Goal: Task Accomplishment & Management: Complete application form

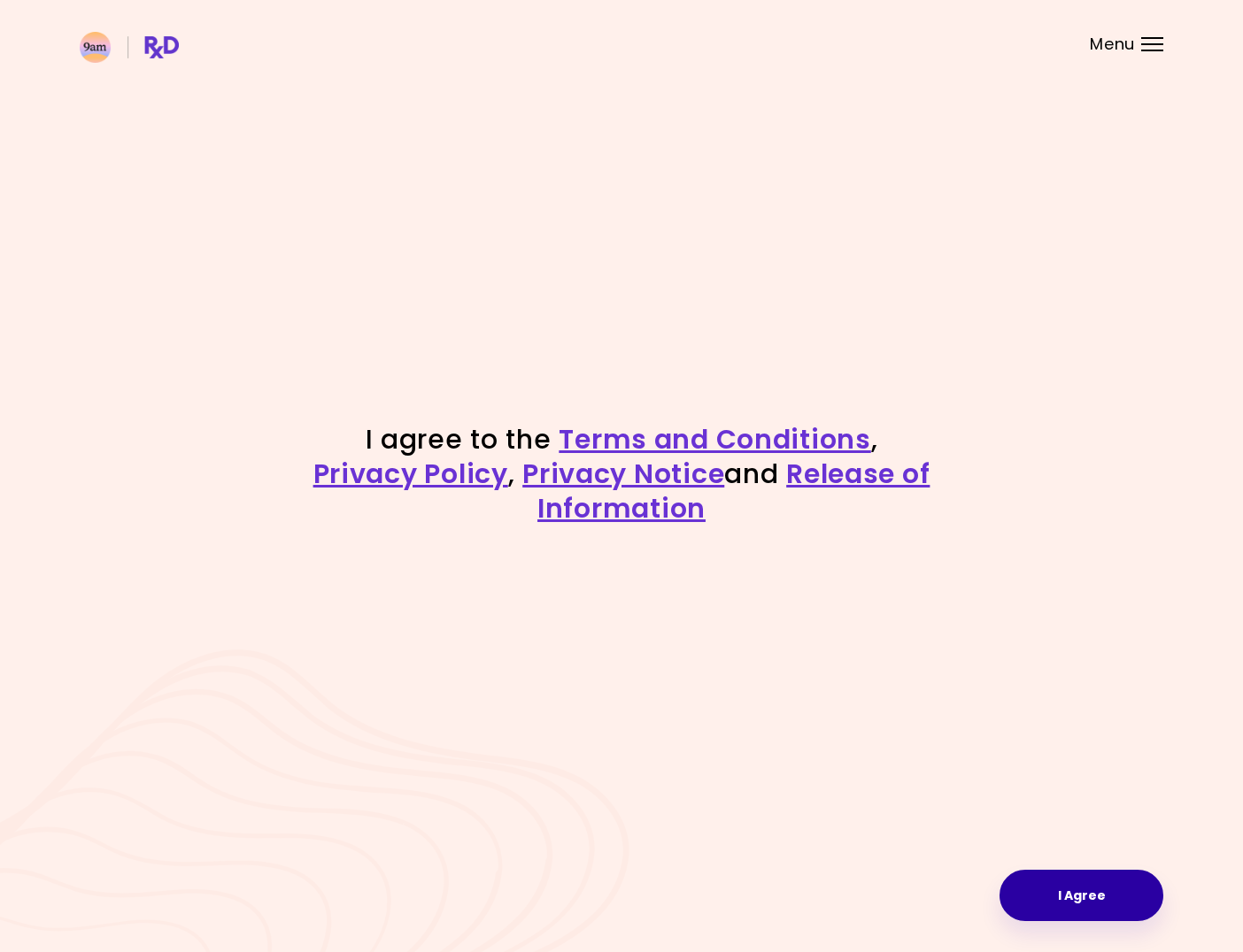
click at [1082, 886] on button "I Agree" at bounding box center [1081, 895] width 163 height 51
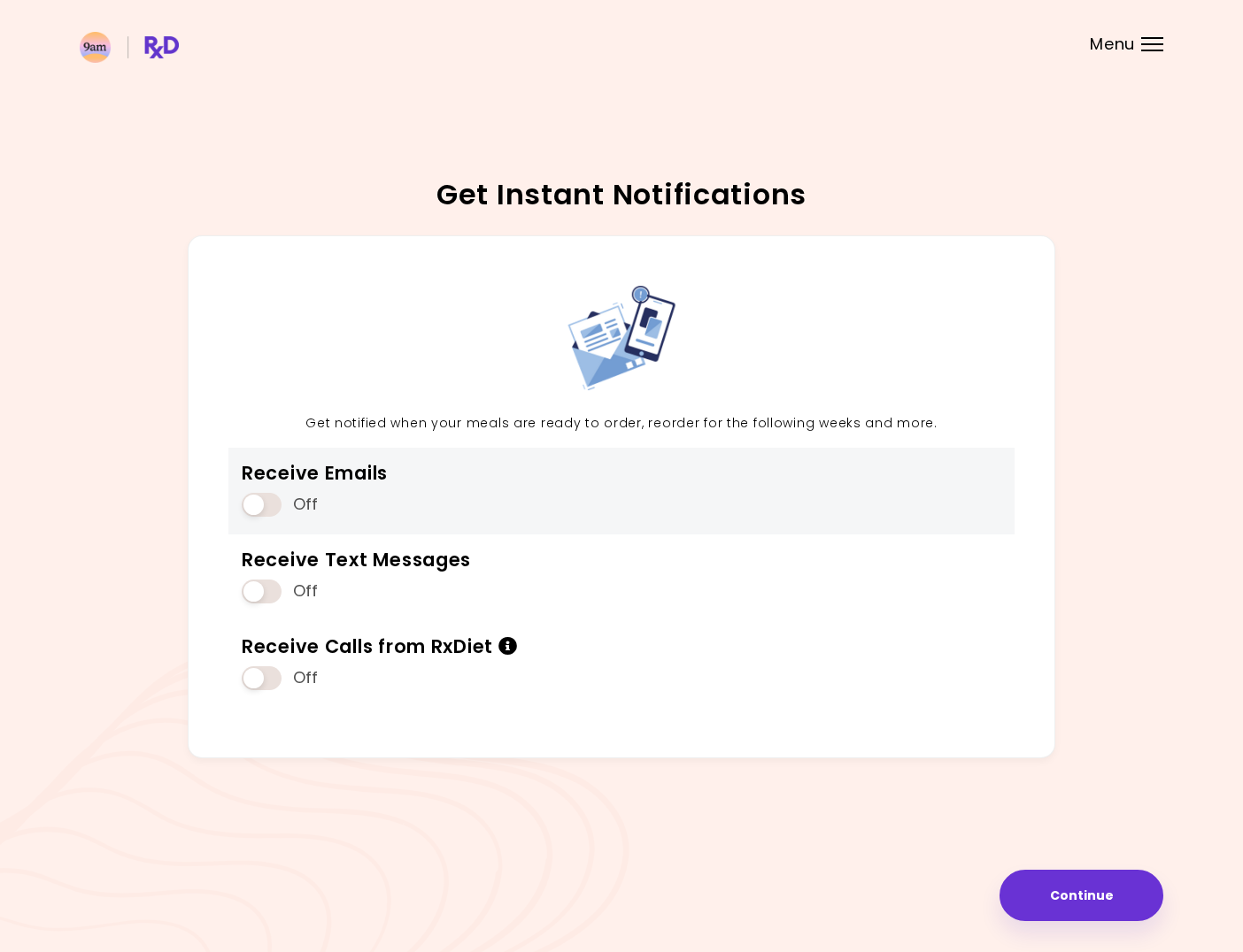
click at [256, 497] on span at bounding box center [261, 505] width 40 height 24
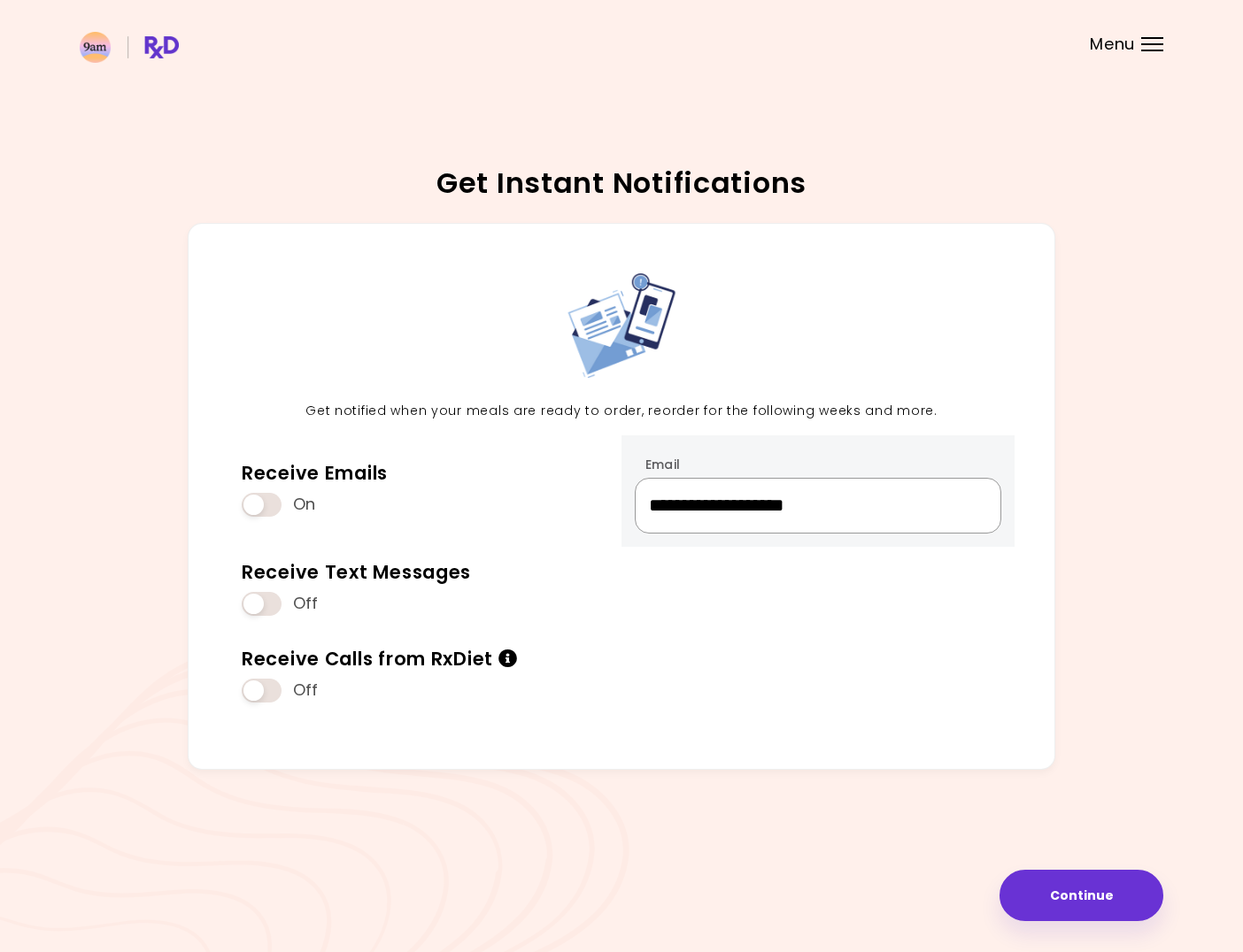
click at [663, 518] on input "**********" at bounding box center [817, 505] width 366 height 56
click at [901, 524] on input "**********" at bounding box center [817, 505] width 366 height 56
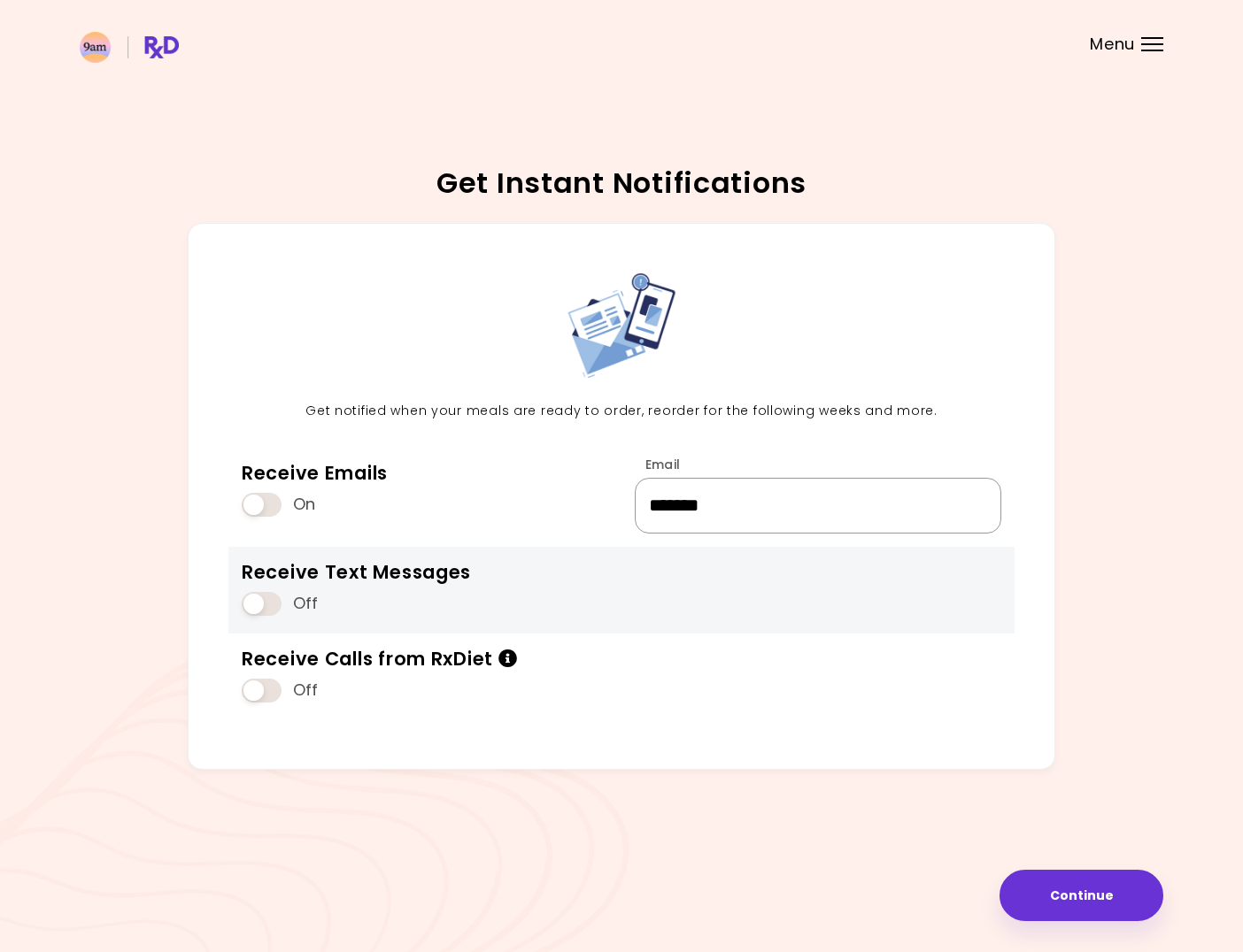
type input "**********"
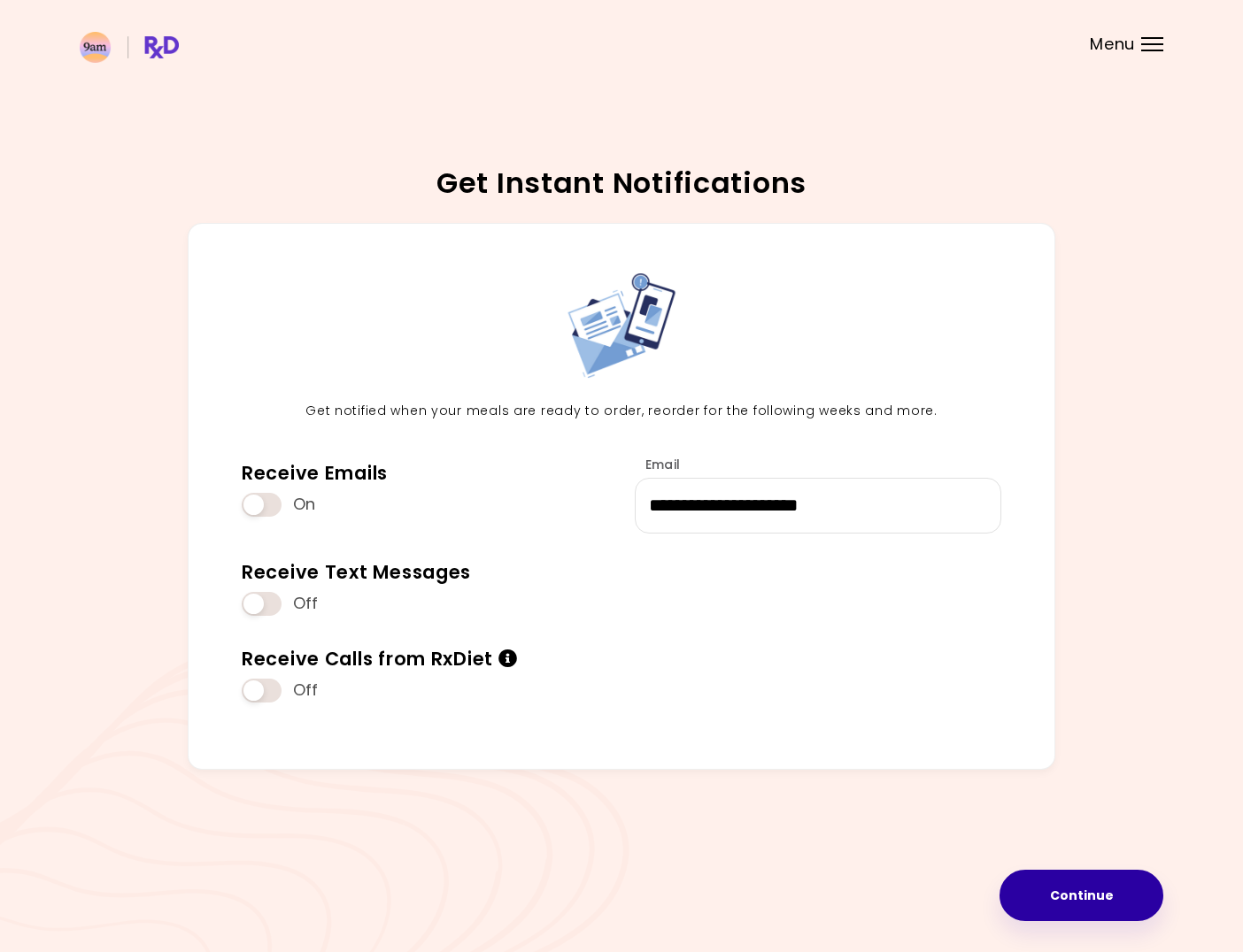
click at [1070, 901] on button "Continue" at bounding box center [1081, 895] width 163 height 51
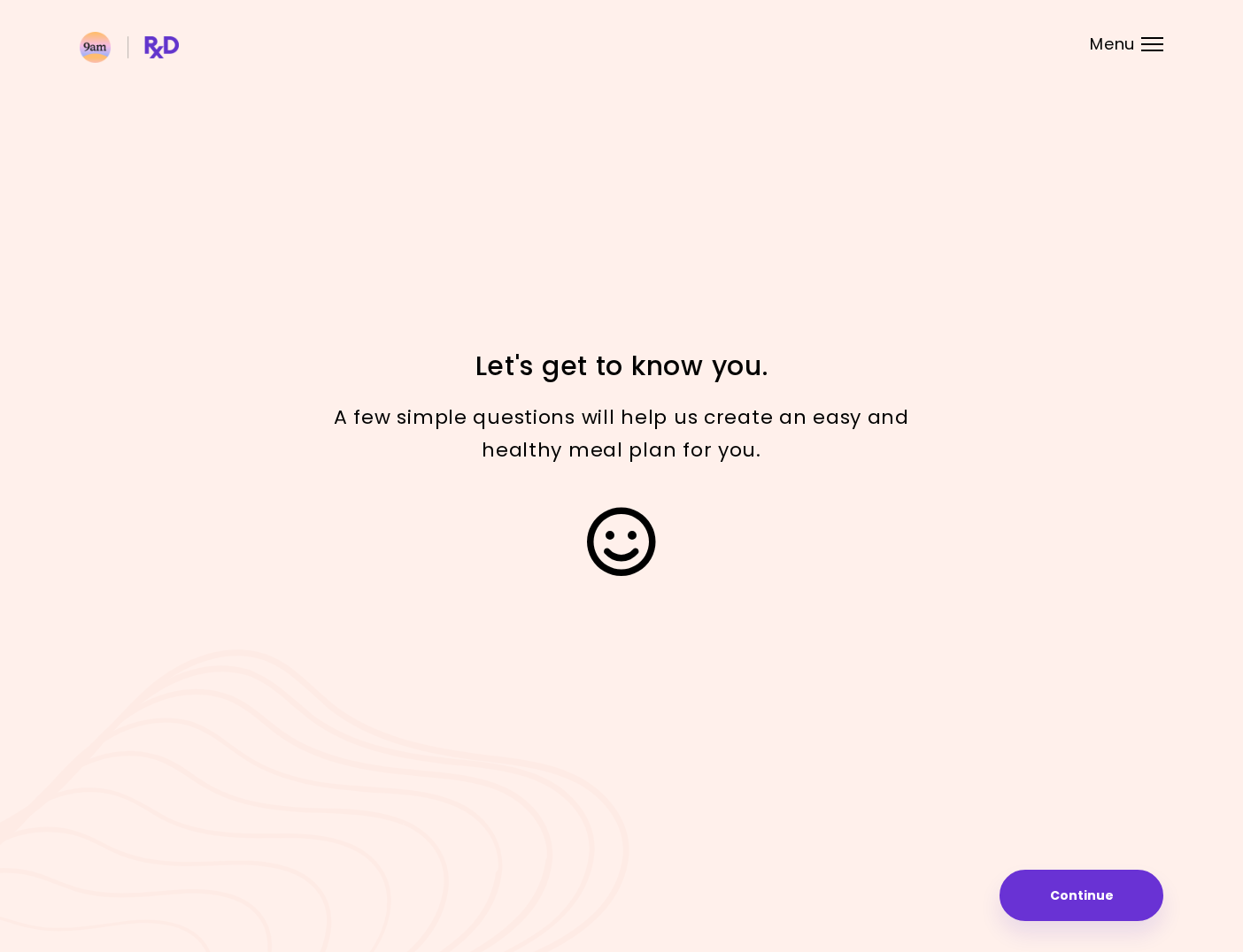
click at [1070, 901] on button "Continue" at bounding box center [1081, 895] width 163 height 51
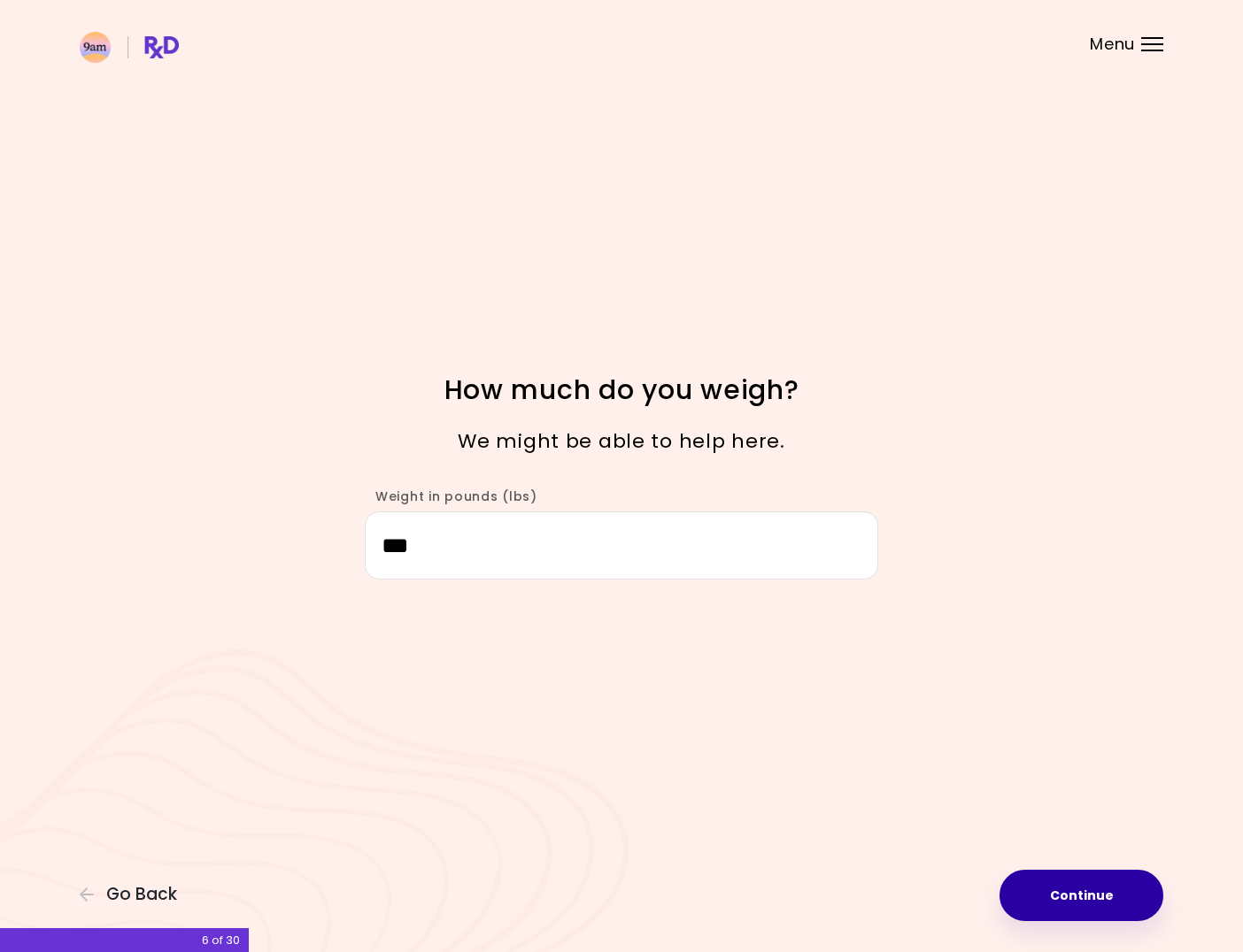
click at [1071, 918] on button "Continue" at bounding box center [1081, 895] width 163 height 51
select select "****"
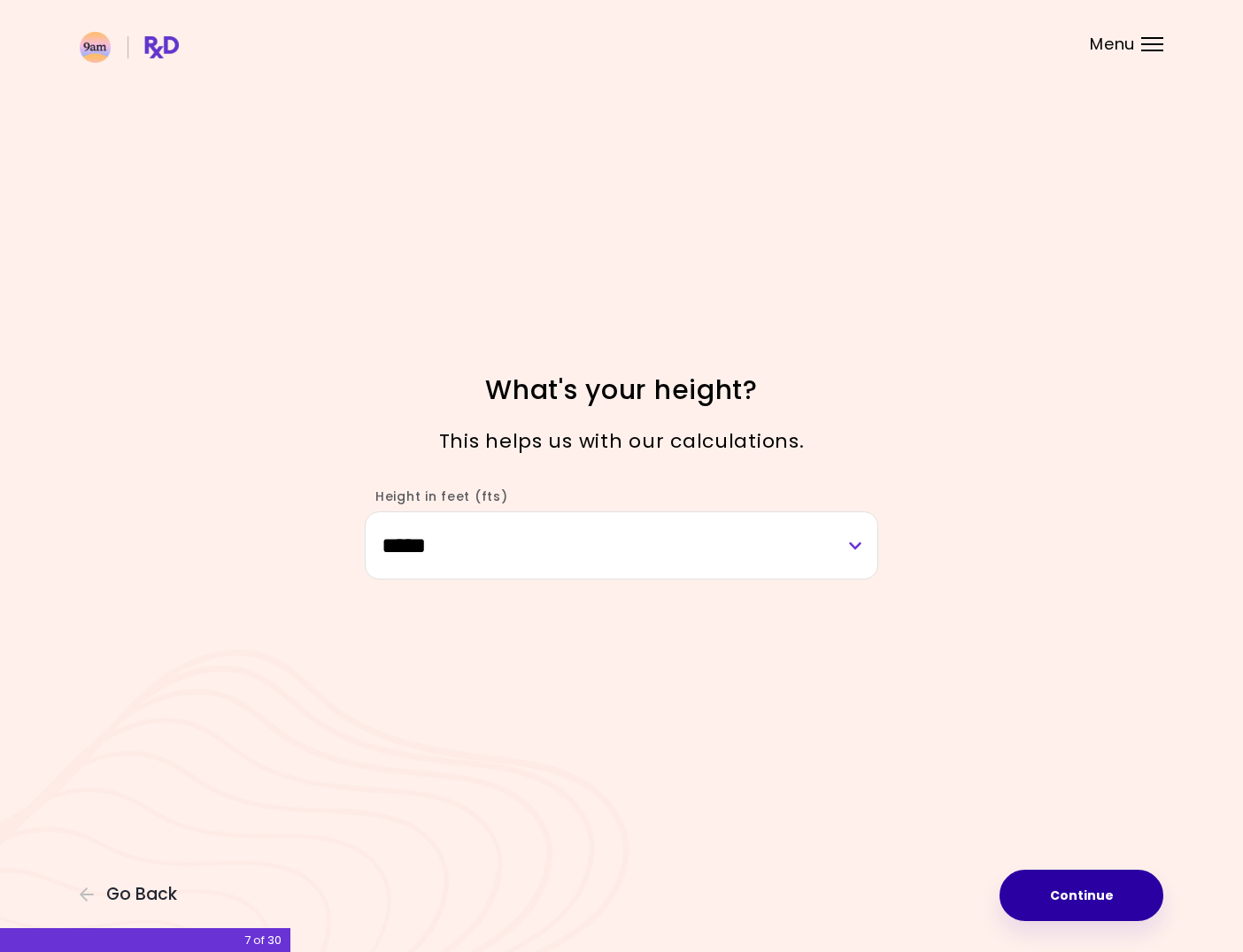
click at [1055, 900] on button "Continue" at bounding box center [1081, 895] width 163 height 51
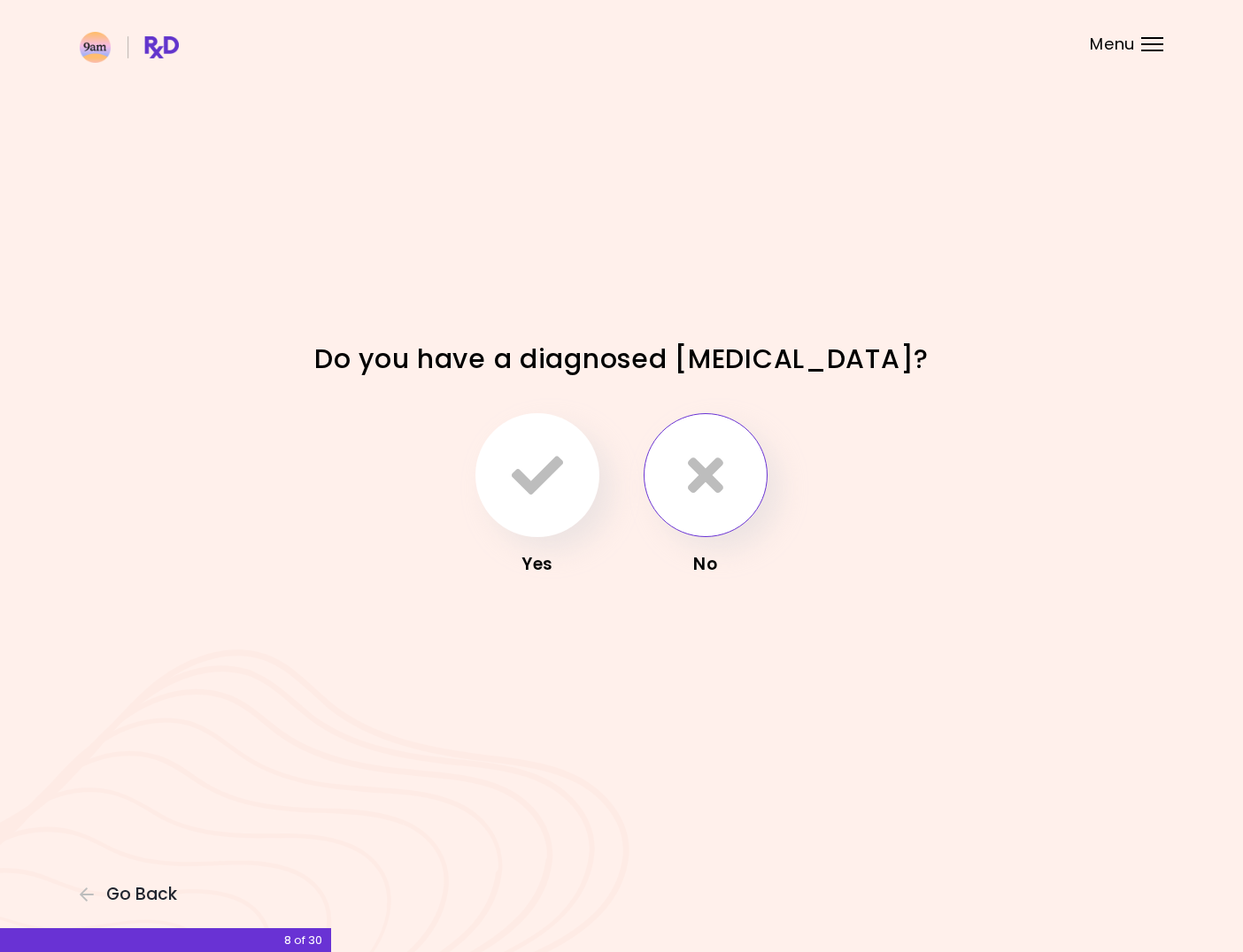
click at [736, 479] on button "button" at bounding box center [706, 476] width 124 height 124
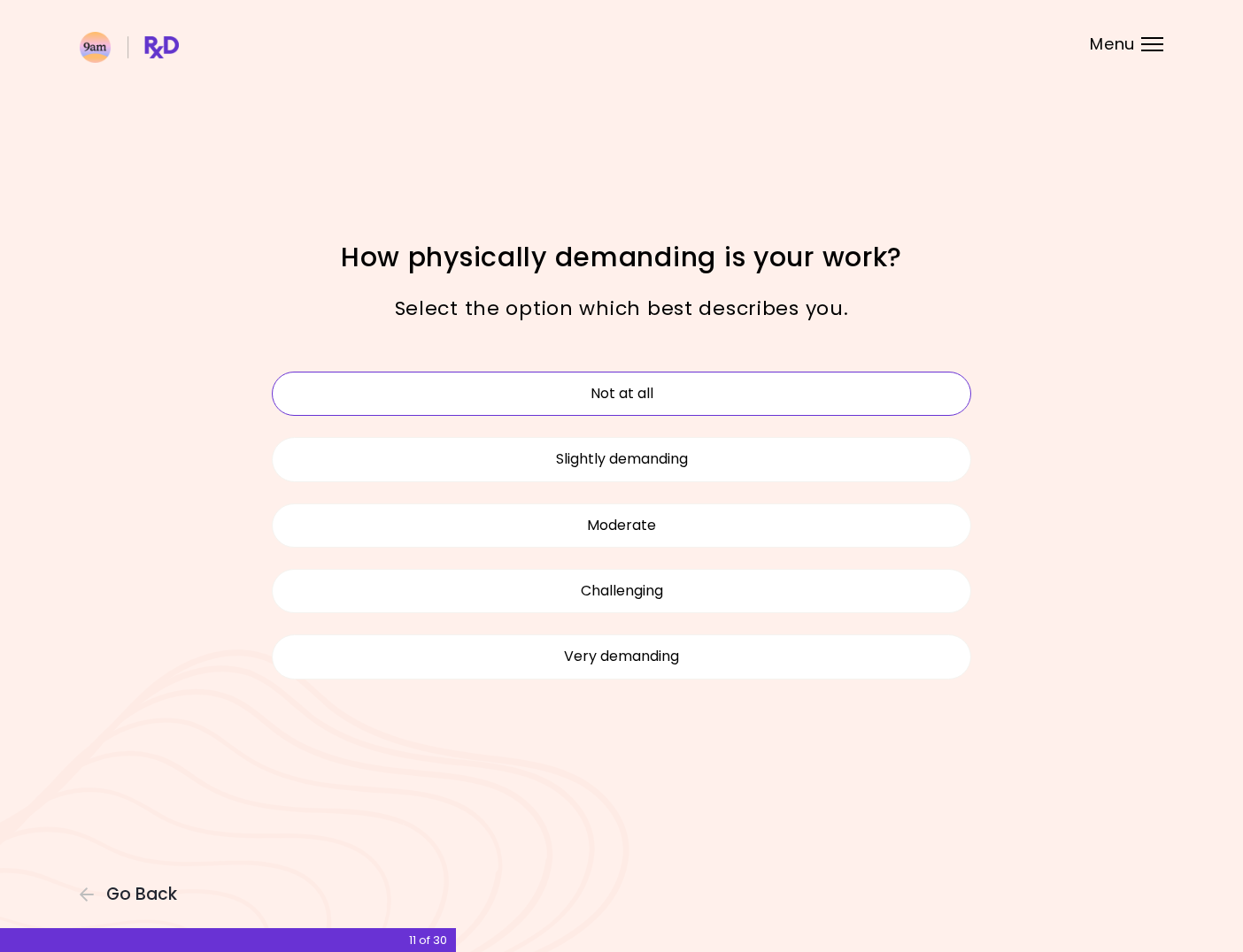
click at [720, 396] on button "Not at all" at bounding box center [621, 394] width 699 height 44
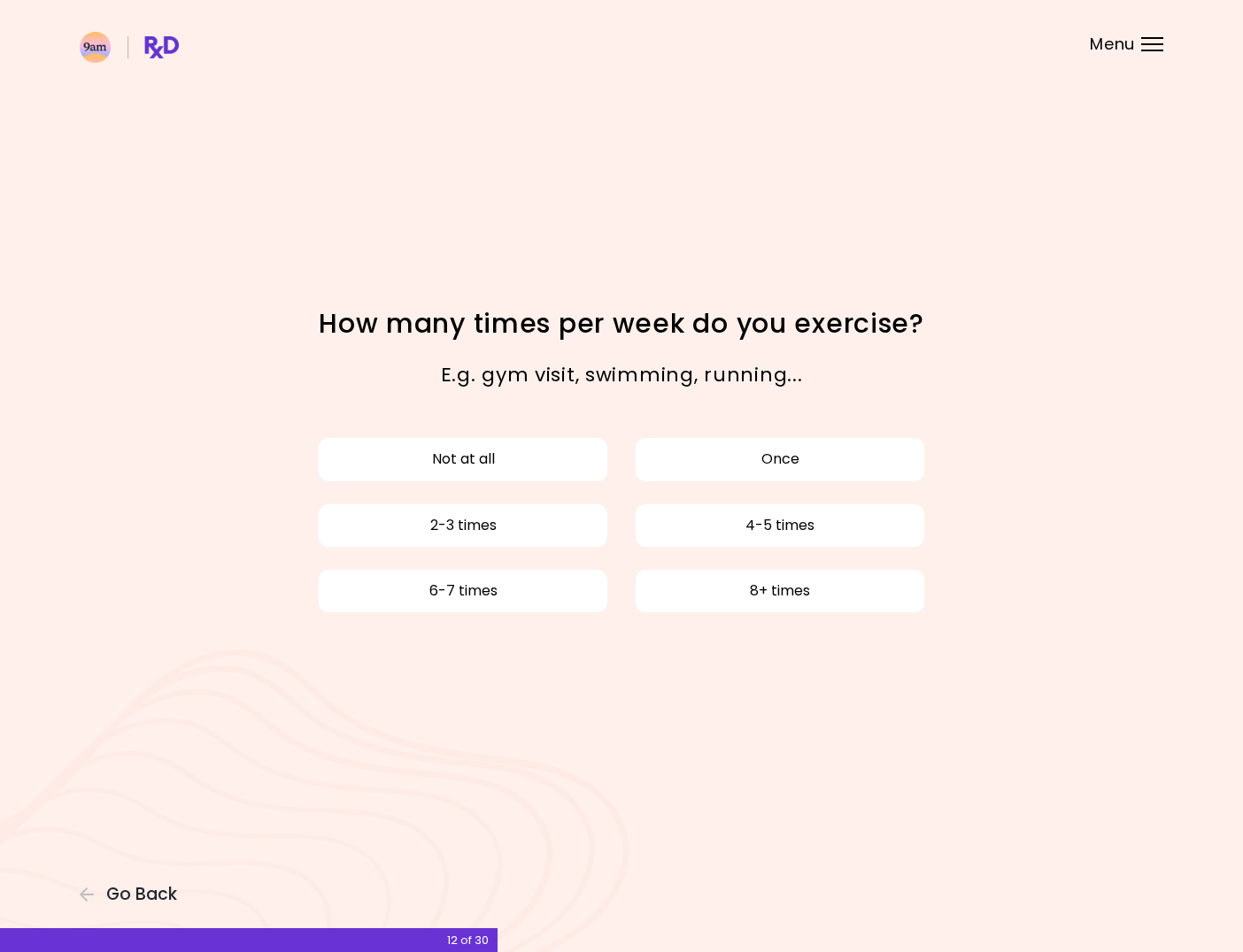
click at [548, 485] on div "Not at all Once 2-3 times 4-5 times 6-7 times 8+ times" at bounding box center [621, 525] width 726 height 197
click at [551, 476] on button "Not at all" at bounding box center [463, 459] width 290 height 44
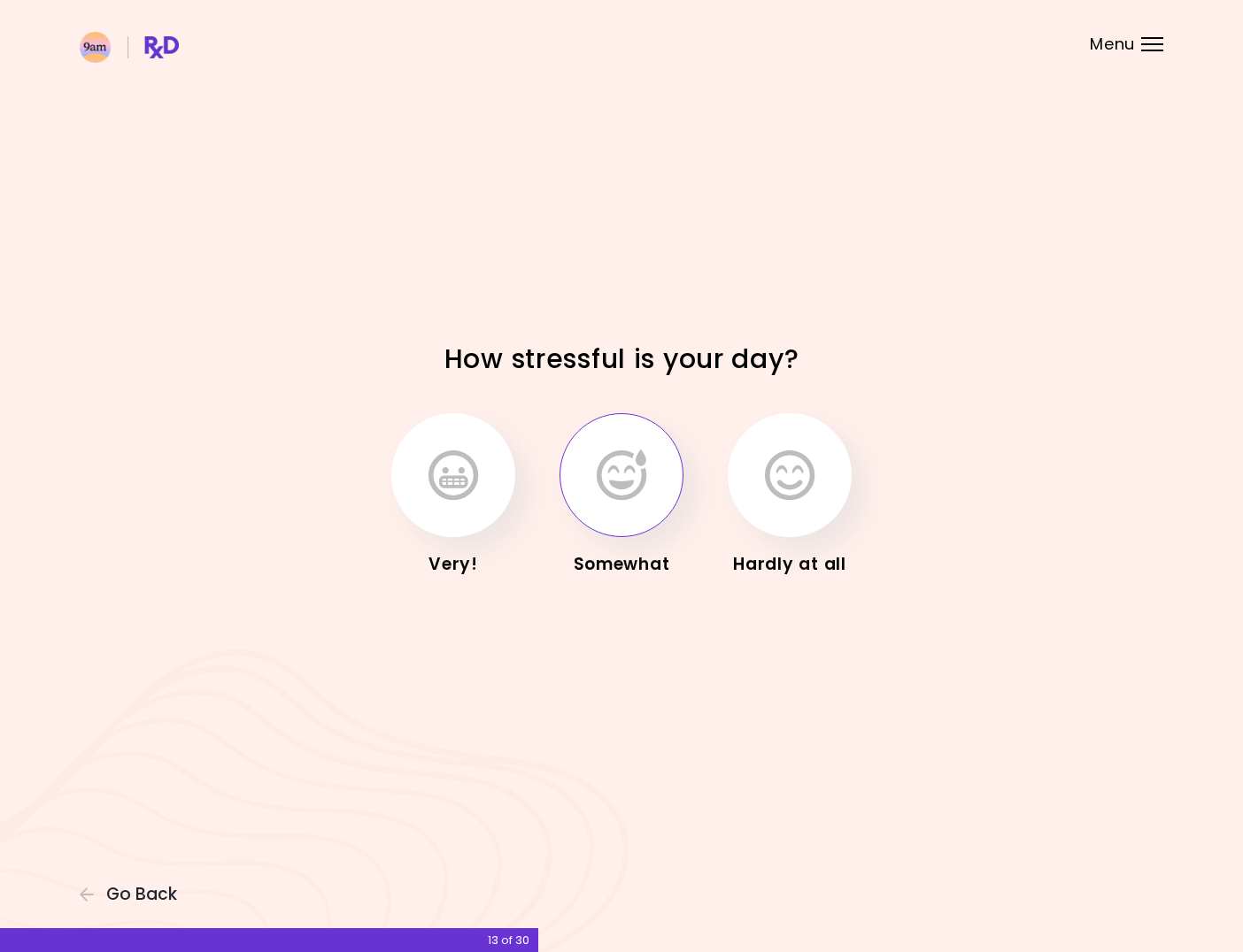
click at [602, 494] on icon "button" at bounding box center [621, 475] width 49 height 51
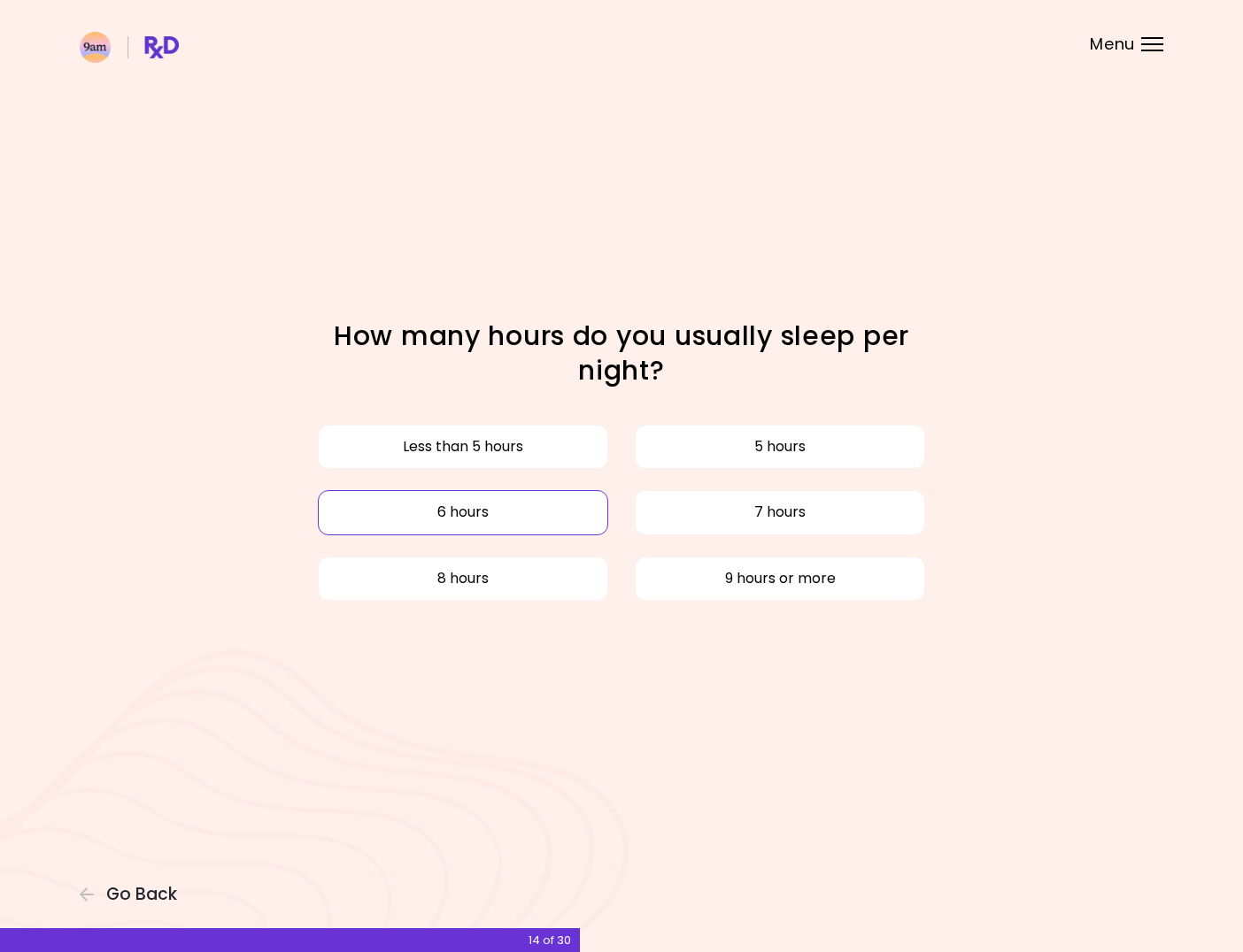
click at [588, 519] on button "6 hours" at bounding box center [463, 512] width 290 height 44
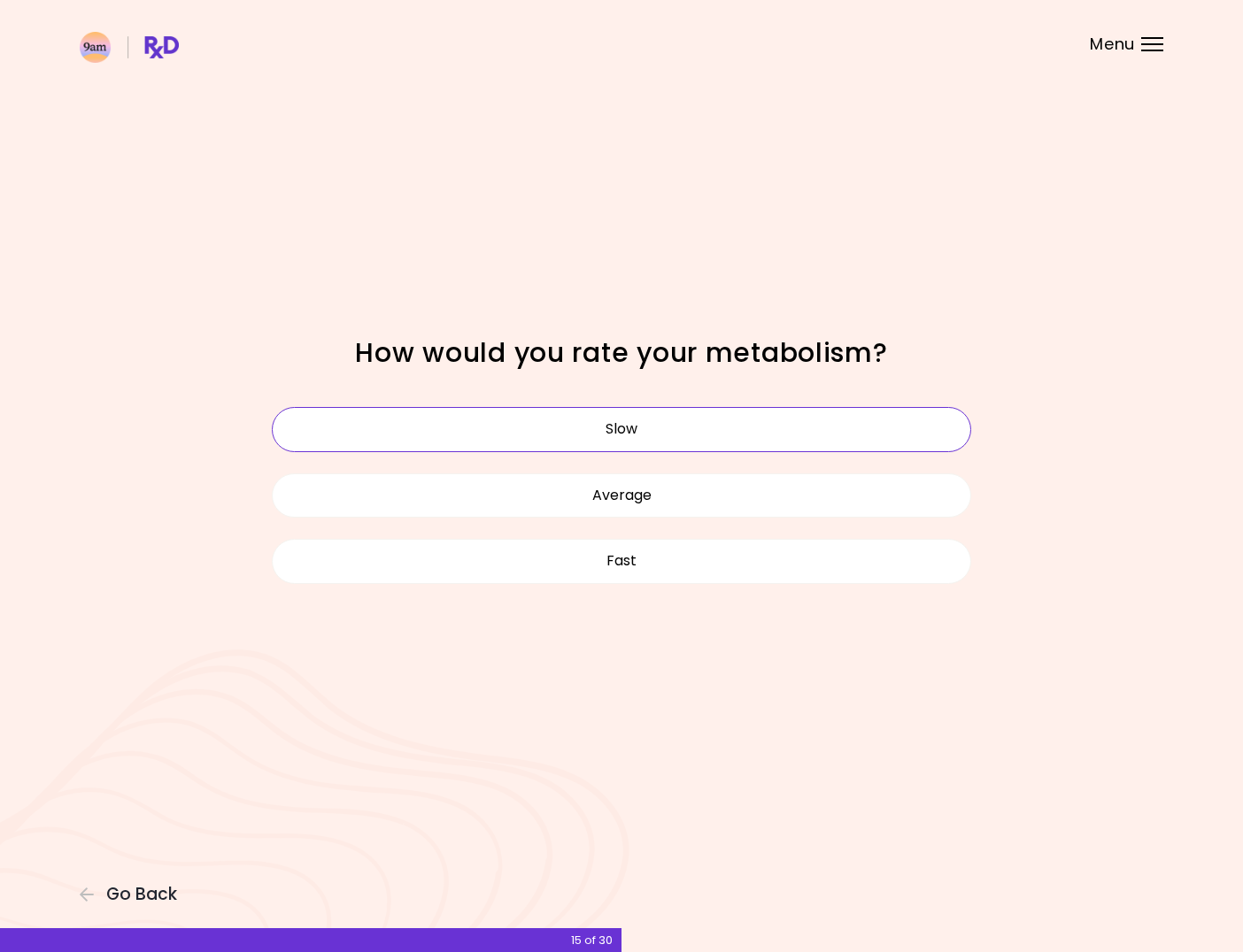
click at [678, 433] on button "Slow" at bounding box center [621, 429] width 699 height 44
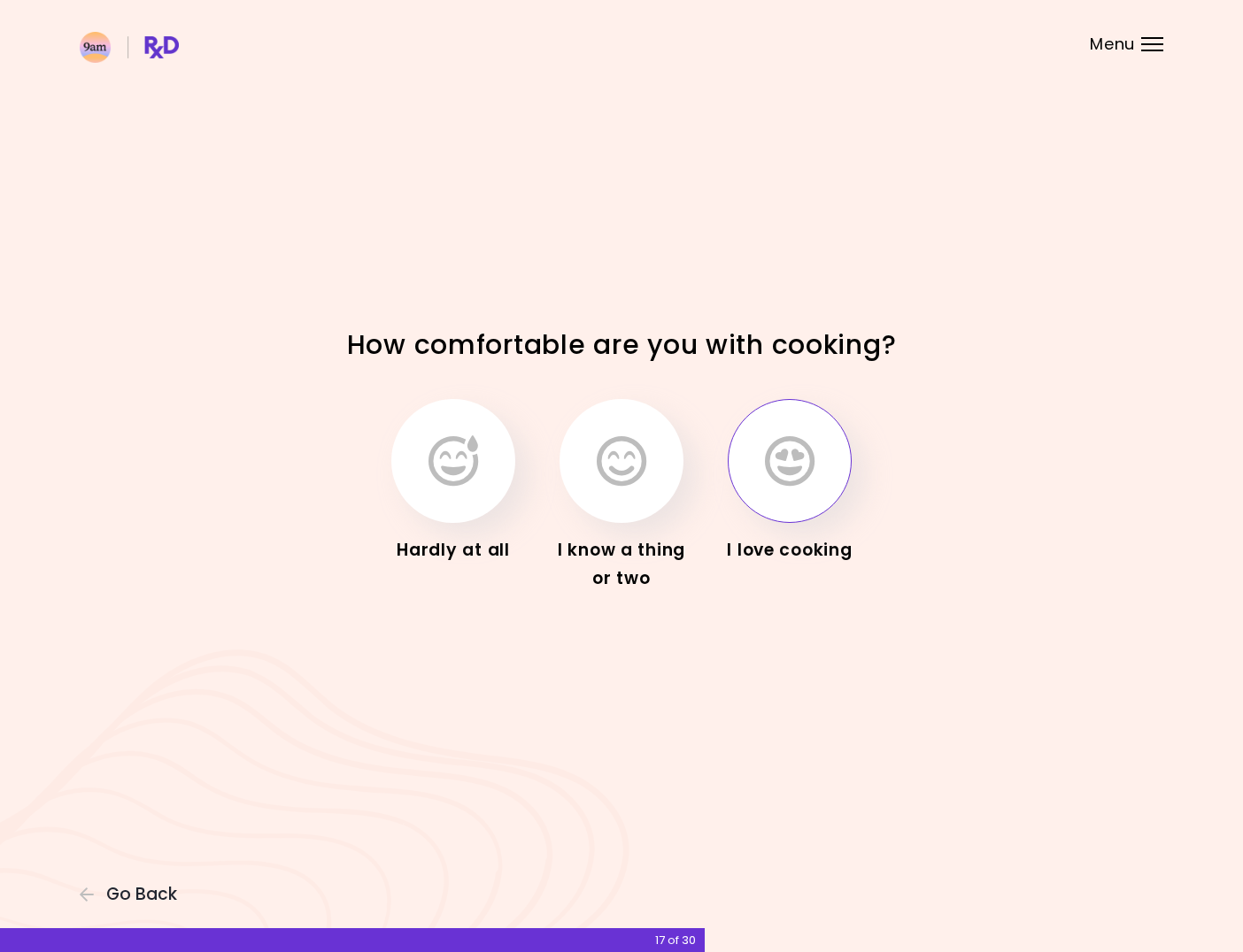
click at [781, 492] on button "button" at bounding box center [790, 461] width 124 height 124
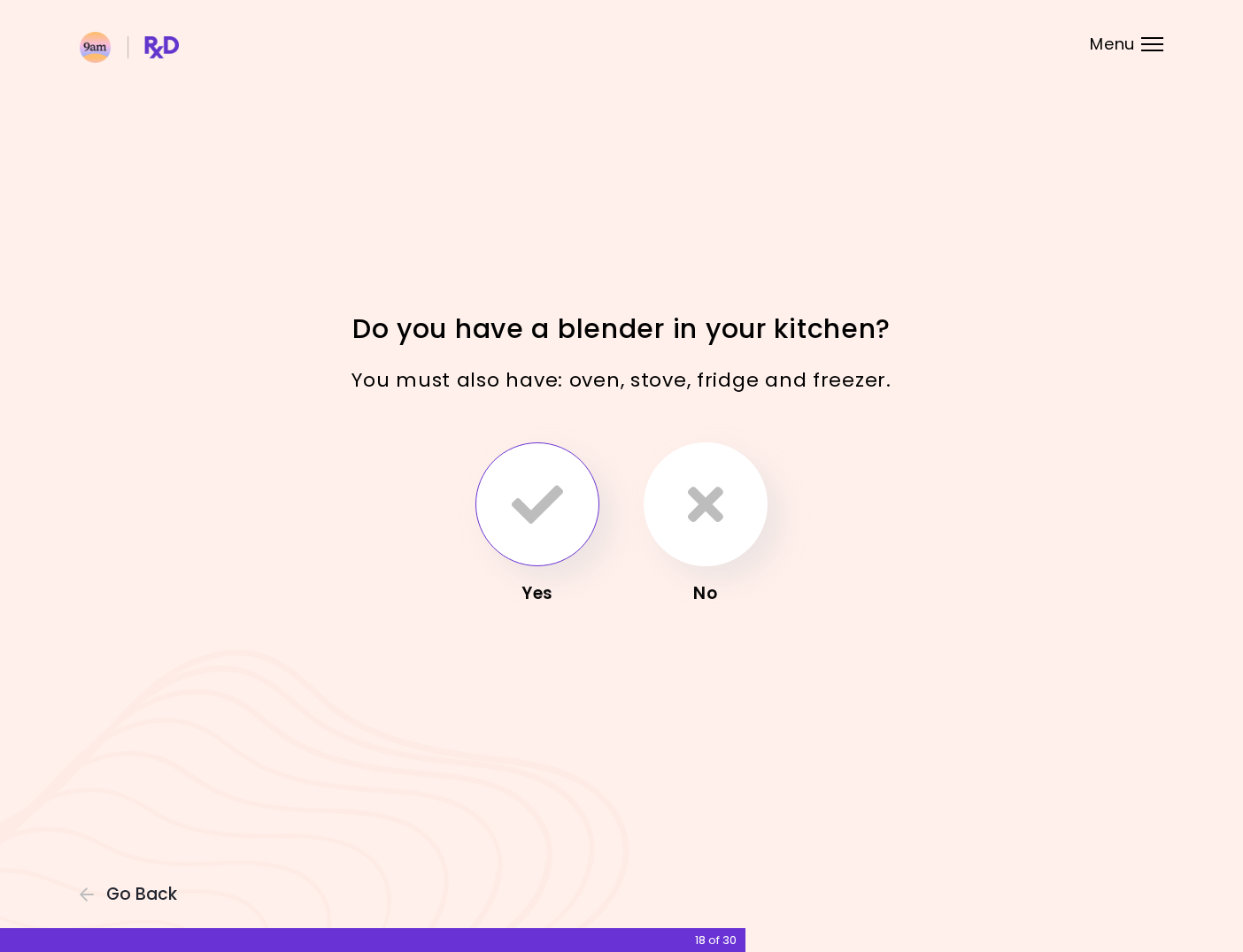
click at [490, 525] on button "button" at bounding box center [537, 505] width 124 height 124
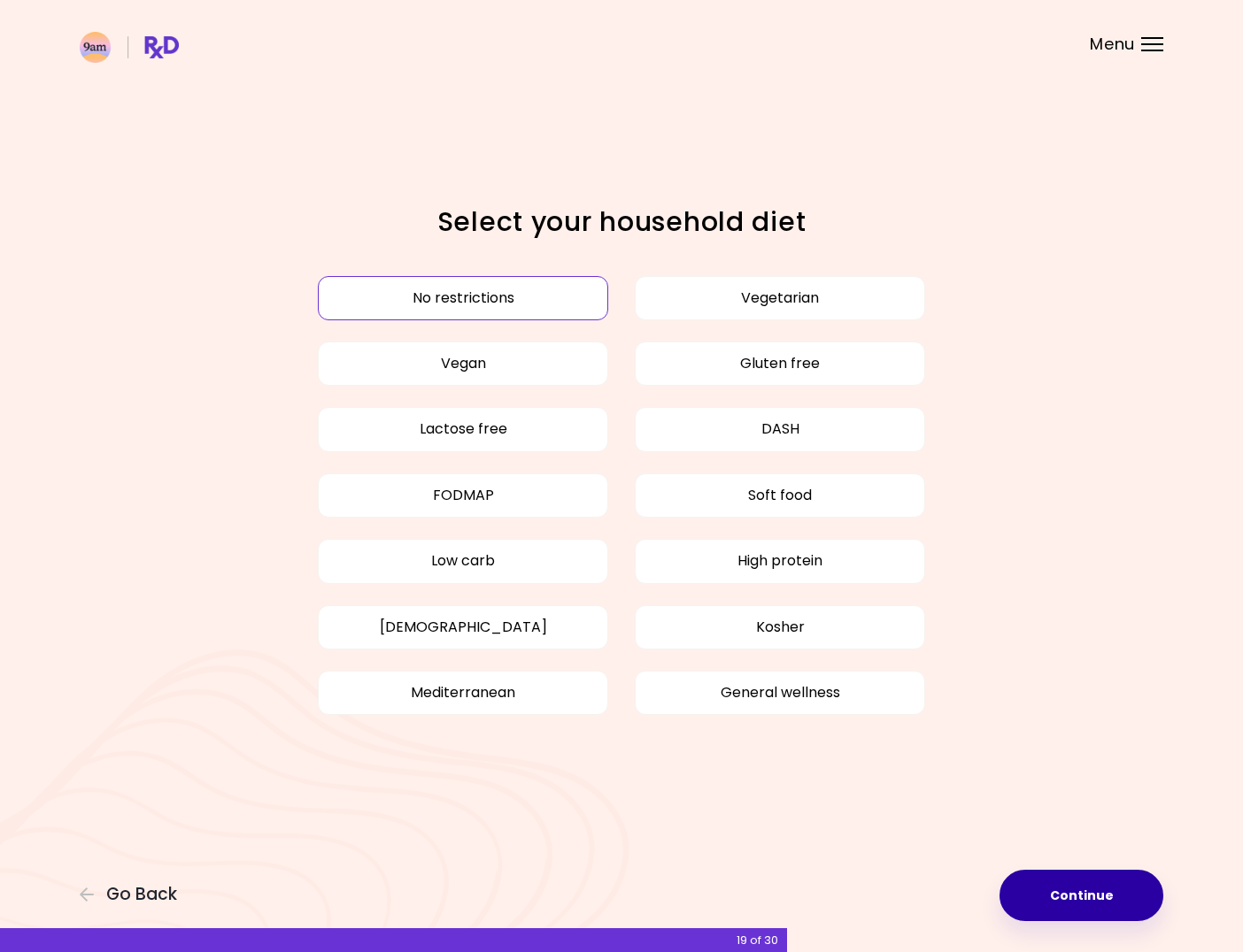
click at [1095, 899] on button "Continue" at bounding box center [1081, 895] width 163 height 51
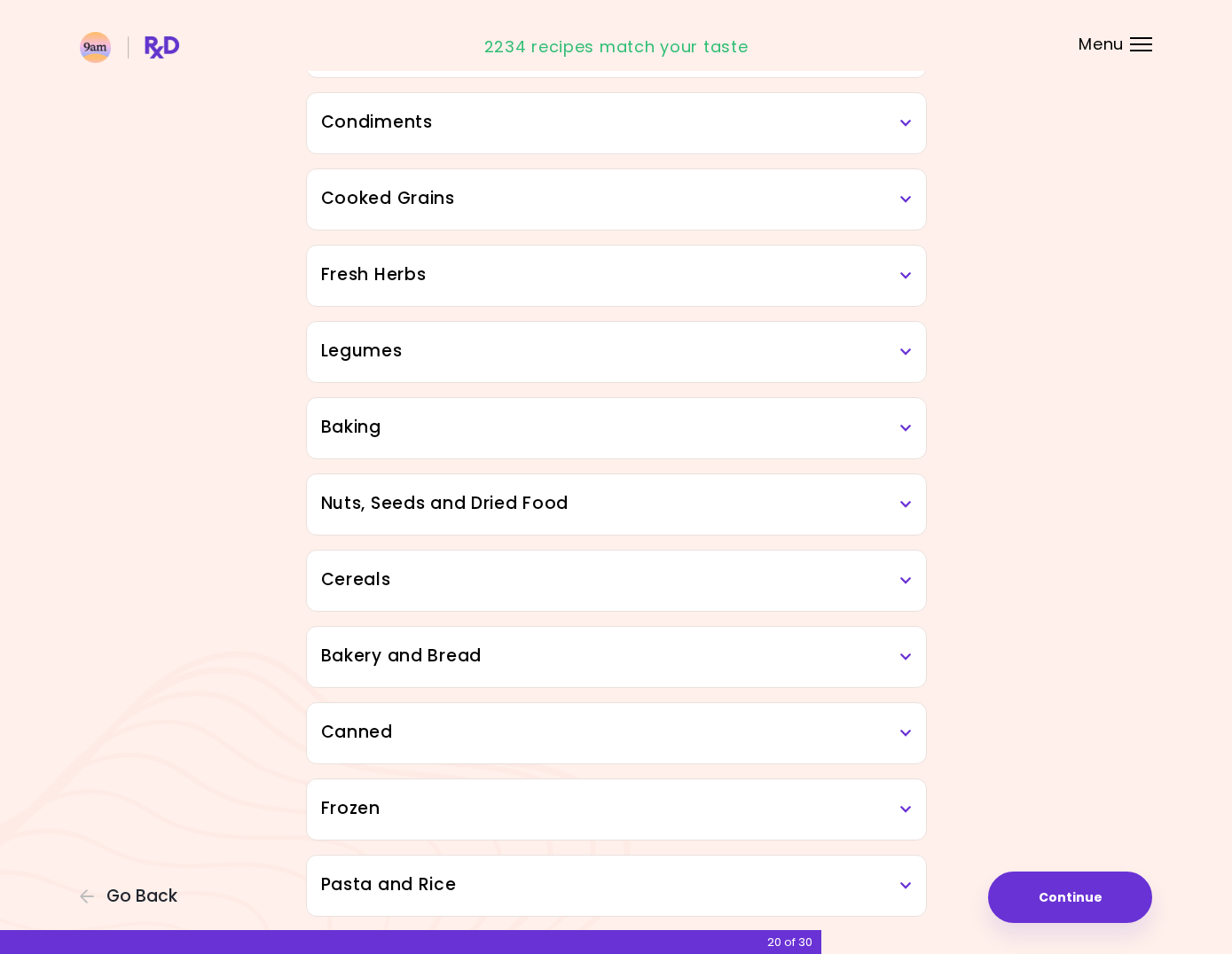
scroll to position [610, 0]
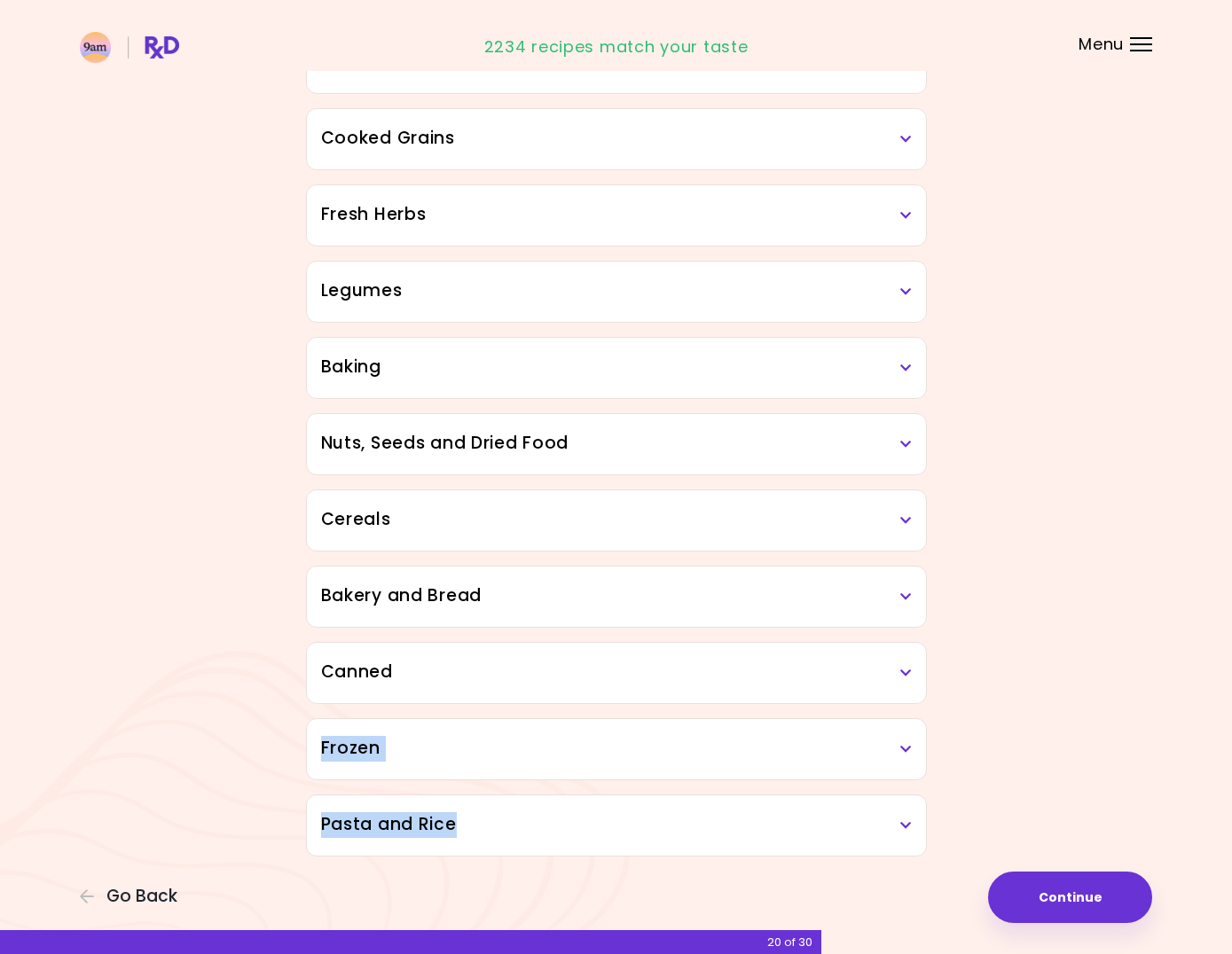
drag, startPoint x: 1066, startPoint y: 680, endPoint x: 1157, endPoint y: 876, distance: 216.1
click at [1157, 876] on div "Focusable invisible element Do you dislike any of the following ingredients? Dr…" at bounding box center [616, 171] width 1232 height 1564
drag, startPoint x: 1135, startPoint y: 762, endPoint x: 1135, endPoint y: 800, distance: 38.0
click at [1135, 762] on div "Focusable invisible element Do you dislike any of the following ingredients? Dr…" at bounding box center [616, 171] width 1232 height 1564
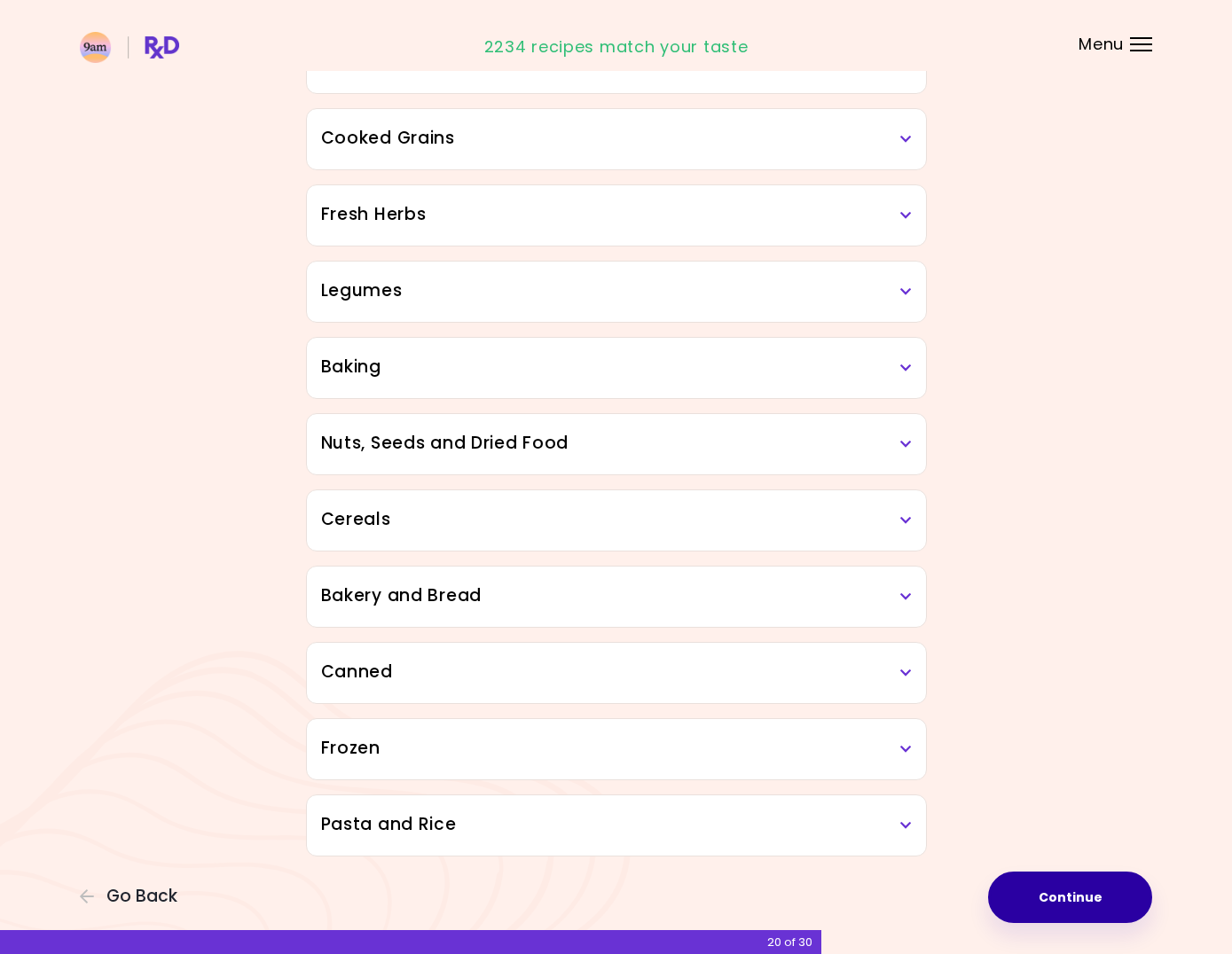
click at [1136, 890] on button "Continue" at bounding box center [1069, 897] width 164 height 51
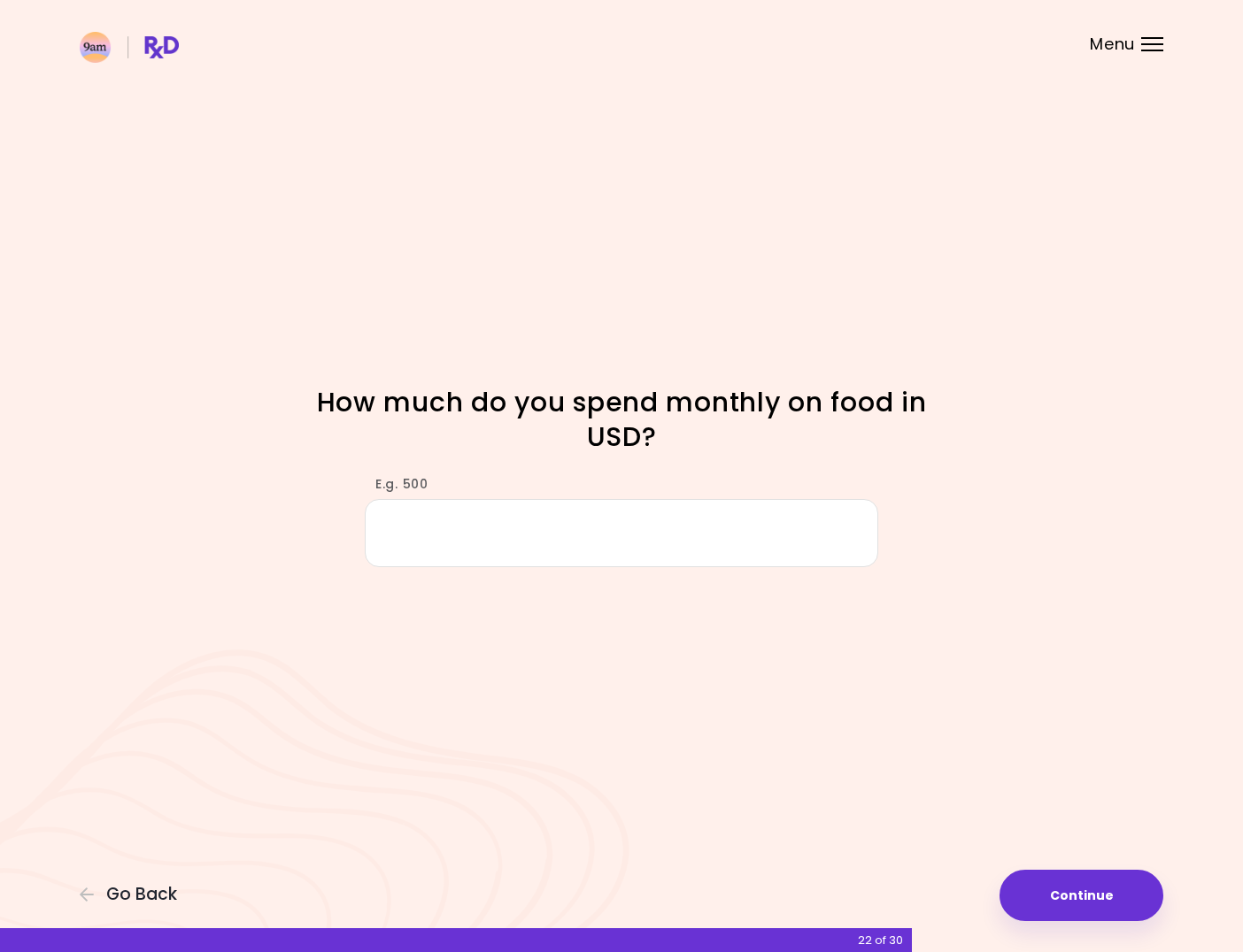
click at [792, 520] on input "E.g. 500" at bounding box center [621, 533] width 513 height 69
drag, startPoint x: 443, startPoint y: 546, endPoint x: 378, endPoint y: 540, distance: 65.3
click at [378, 540] on input "****" at bounding box center [621, 533] width 513 height 69
type input "****"
click at [1095, 894] on button "Continue" at bounding box center [1081, 895] width 163 height 51
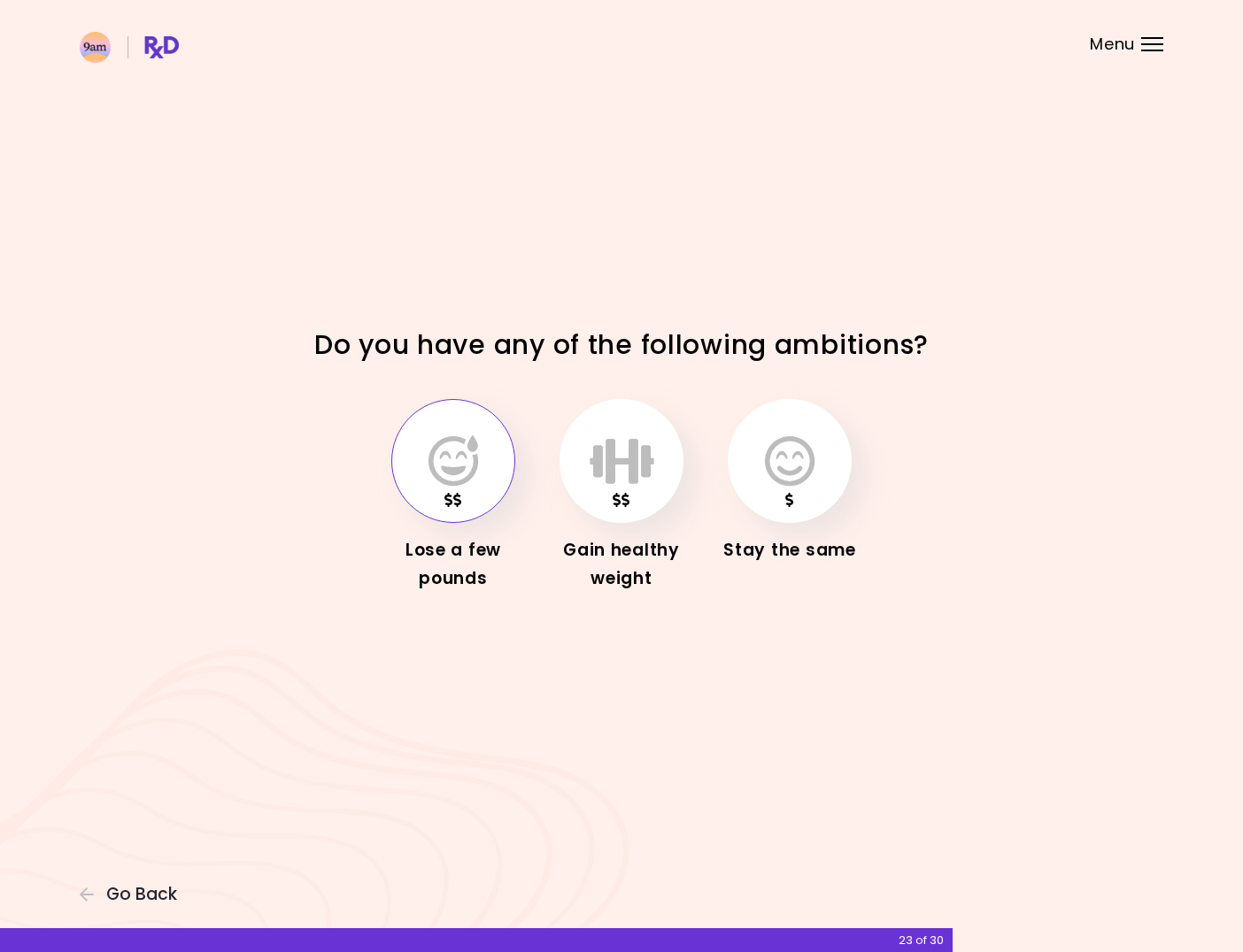
click at [440, 472] on icon "button" at bounding box center [452, 460] width 49 height 51
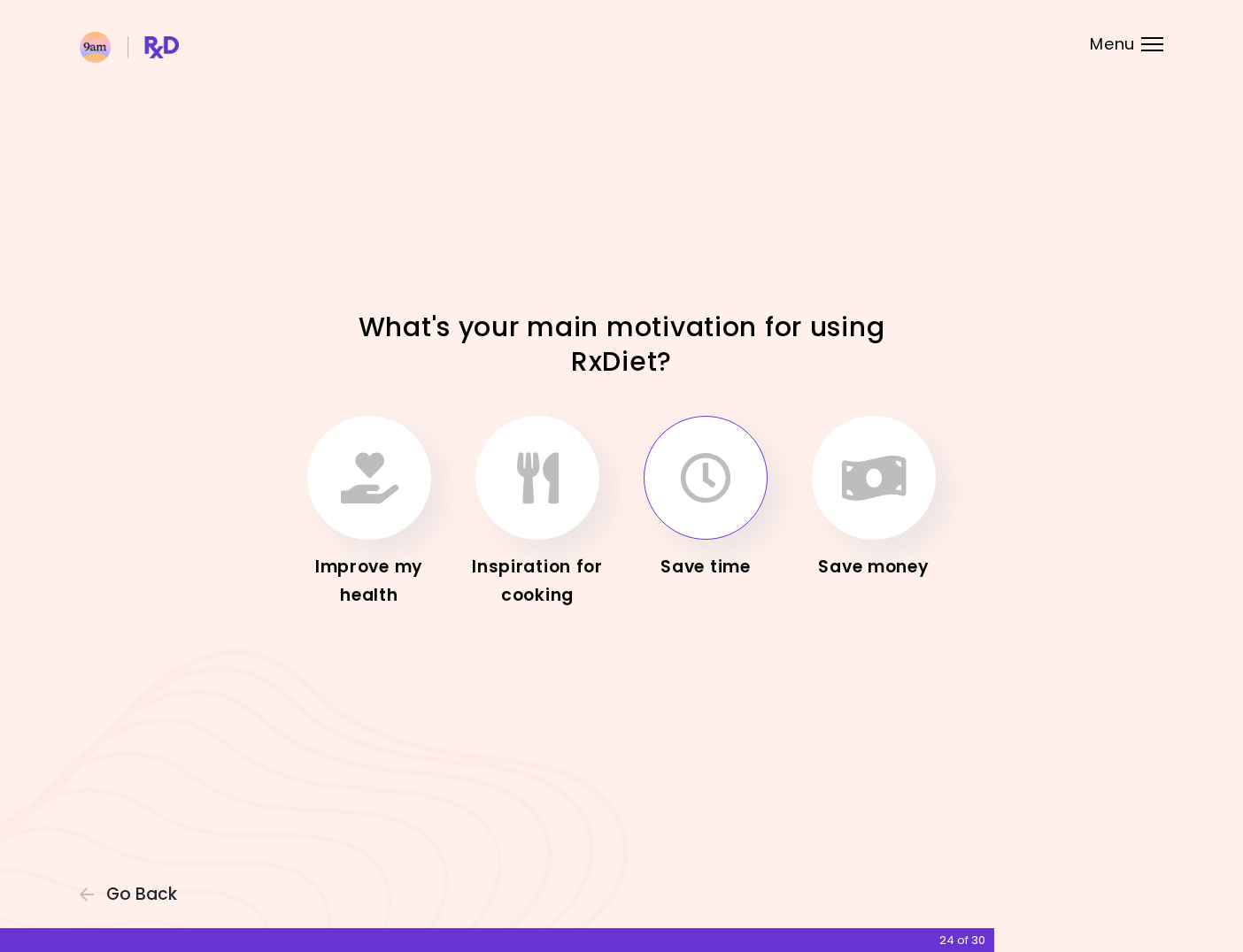
click at [683, 477] on icon "button" at bounding box center [705, 477] width 51 height 51
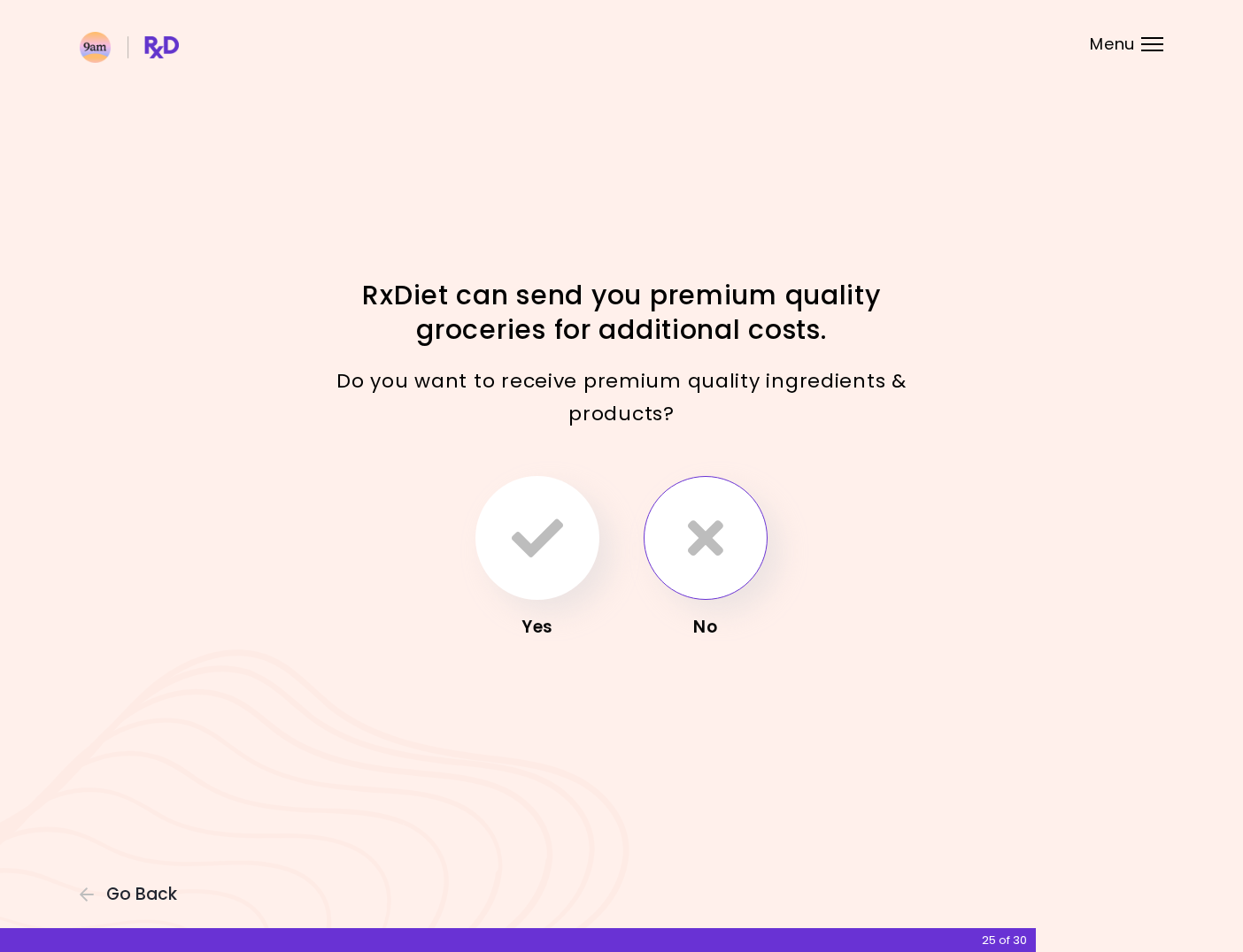
click at [723, 562] on button "button" at bounding box center [706, 538] width 124 height 124
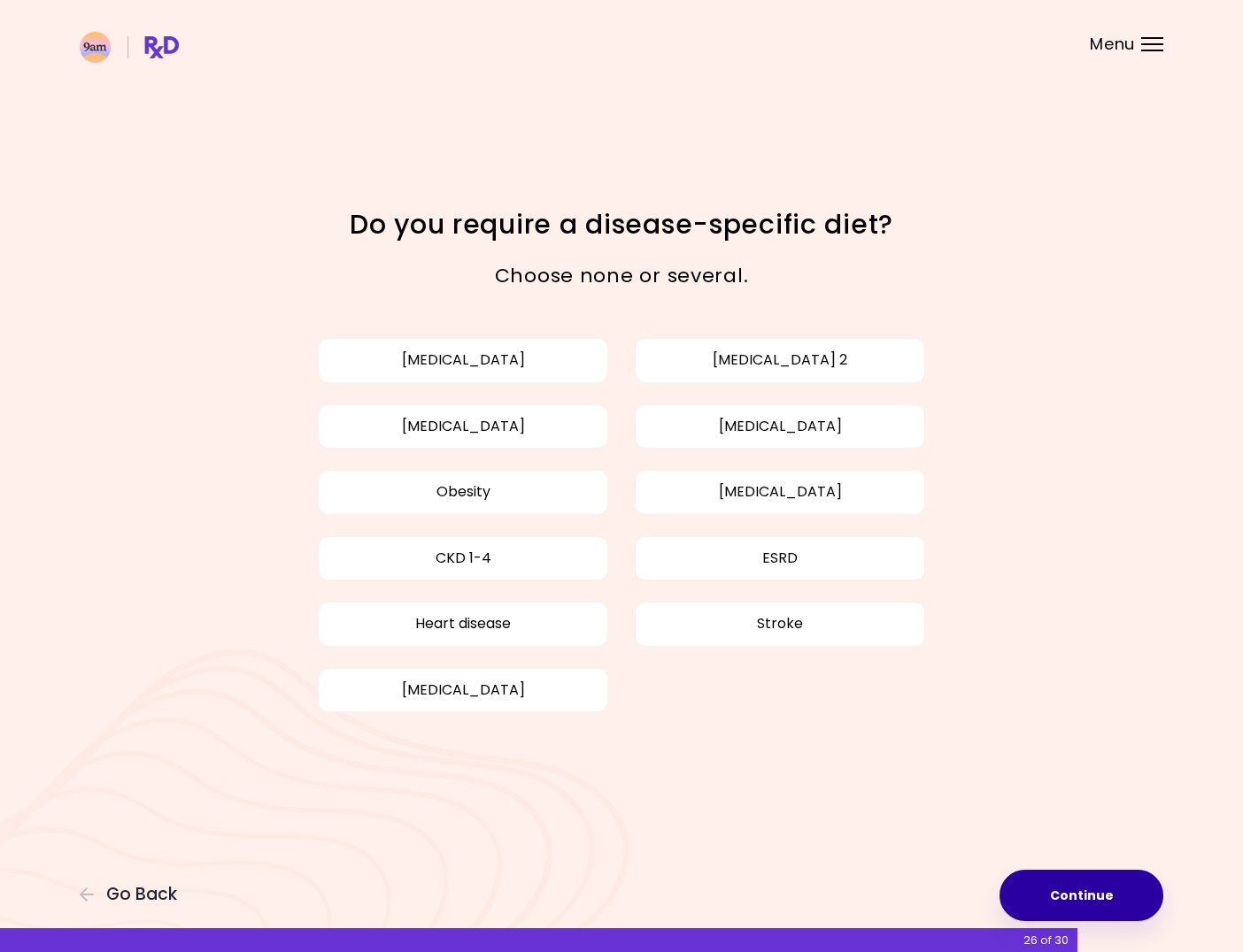
click at [1075, 886] on button "Continue" at bounding box center [1081, 895] width 163 height 51
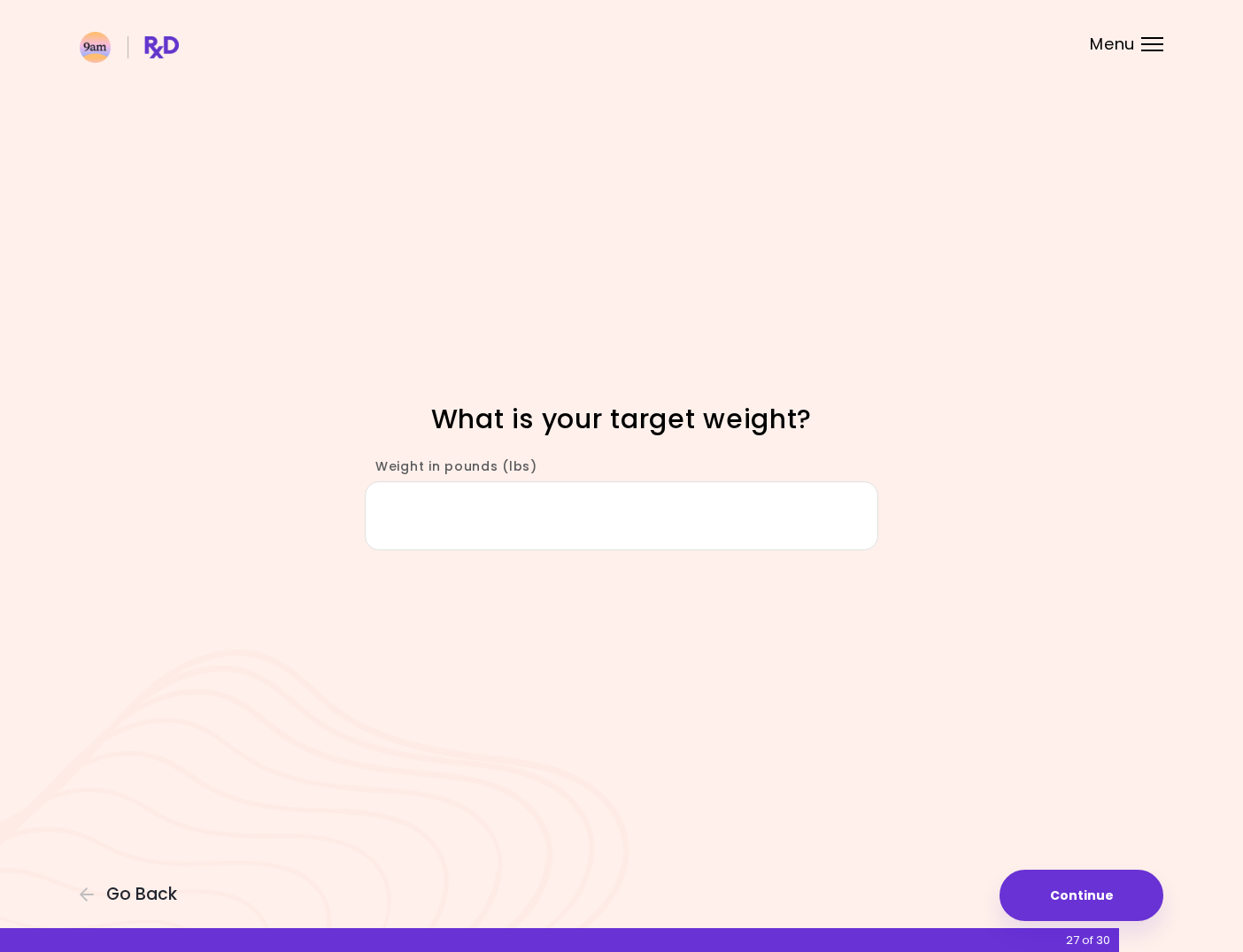
click at [568, 511] on input "Weight in pounds (lbs)" at bounding box center [621, 515] width 513 height 69
type input "***"
click at [1023, 876] on button "Continue" at bounding box center [1081, 895] width 163 height 51
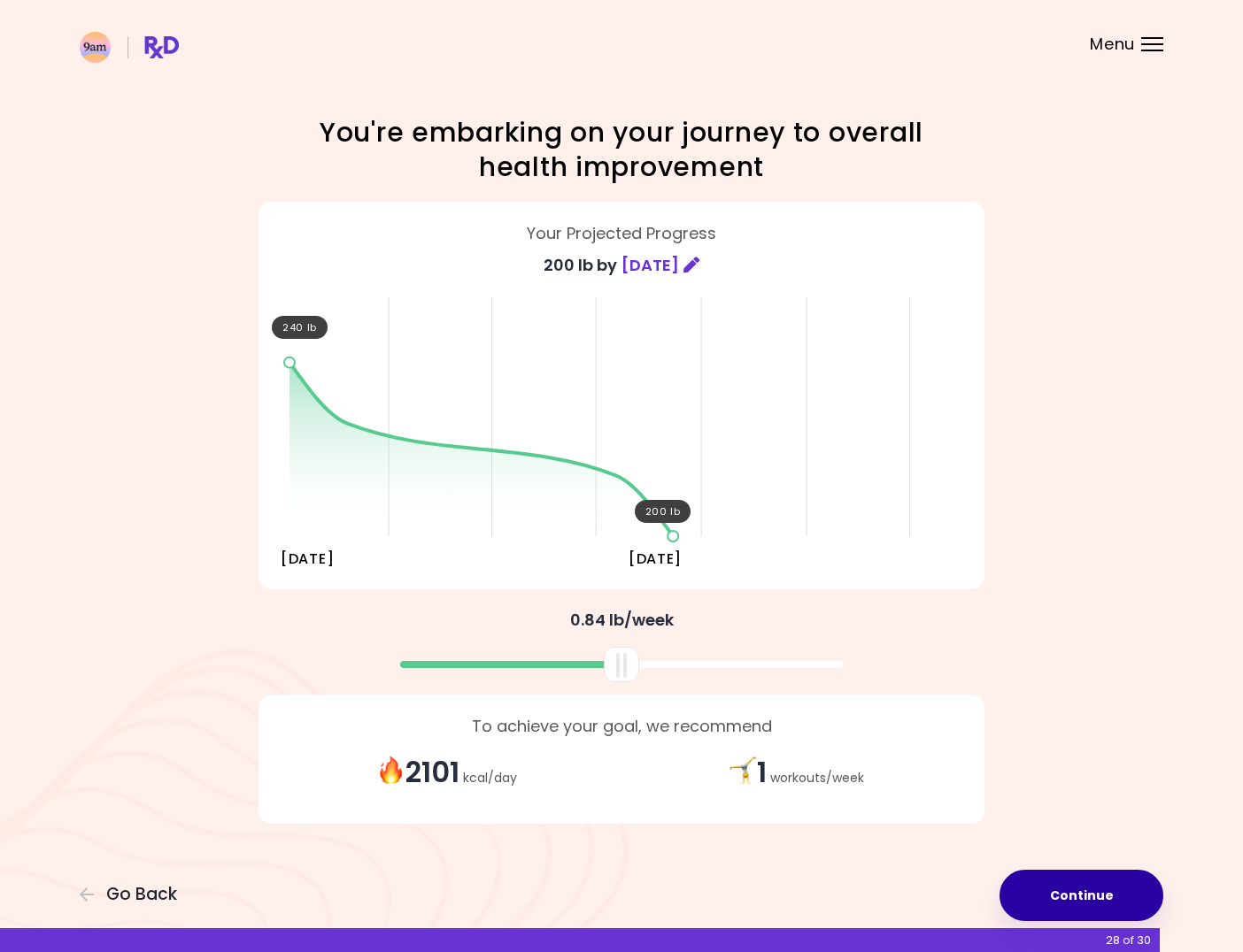
click at [1072, 902] on button "Continue" at bounding box center [1081, 895] width 163 height 51
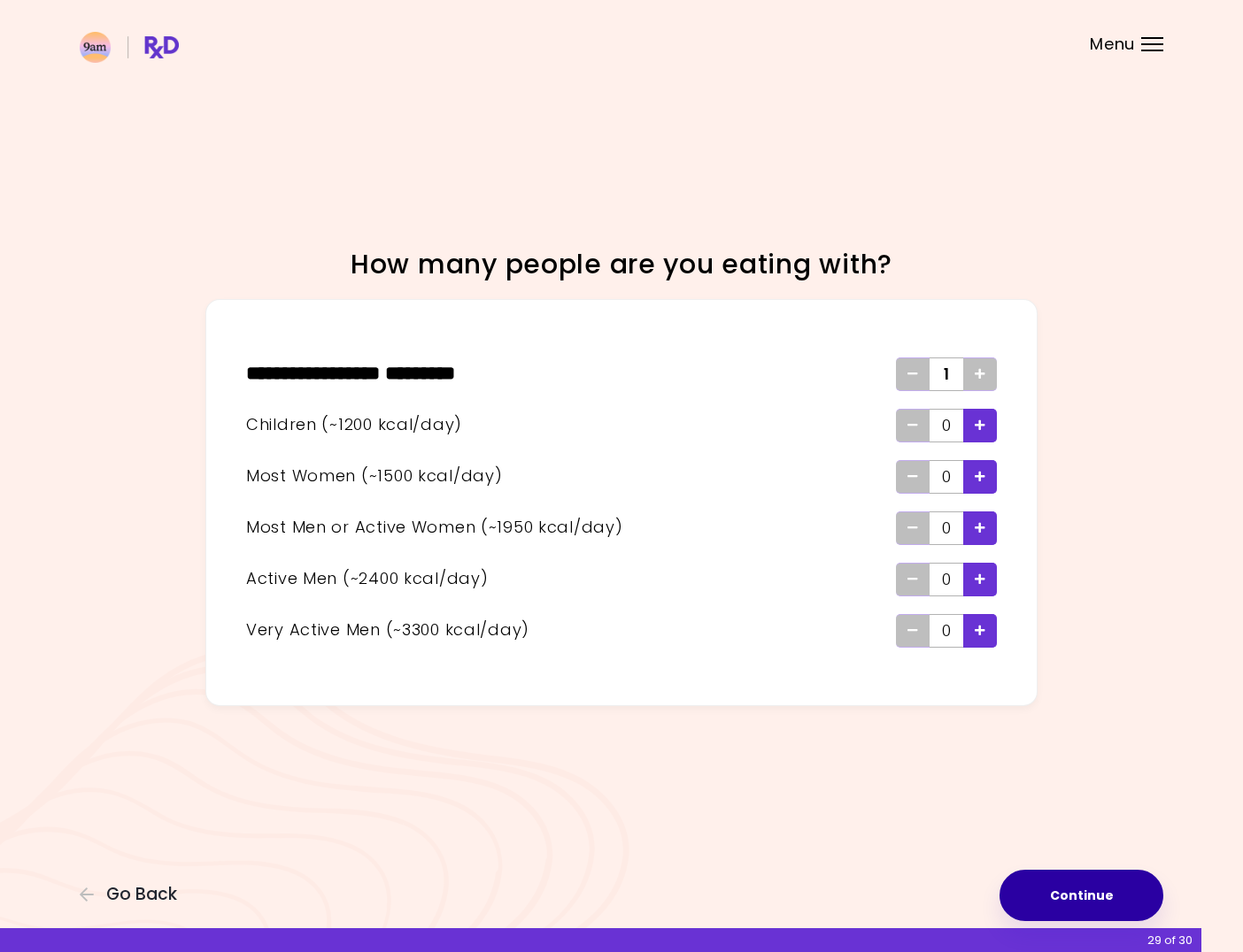
click at [1146, 888] on button "Continue" at bounding box center [1081, 895] width 163 height 51
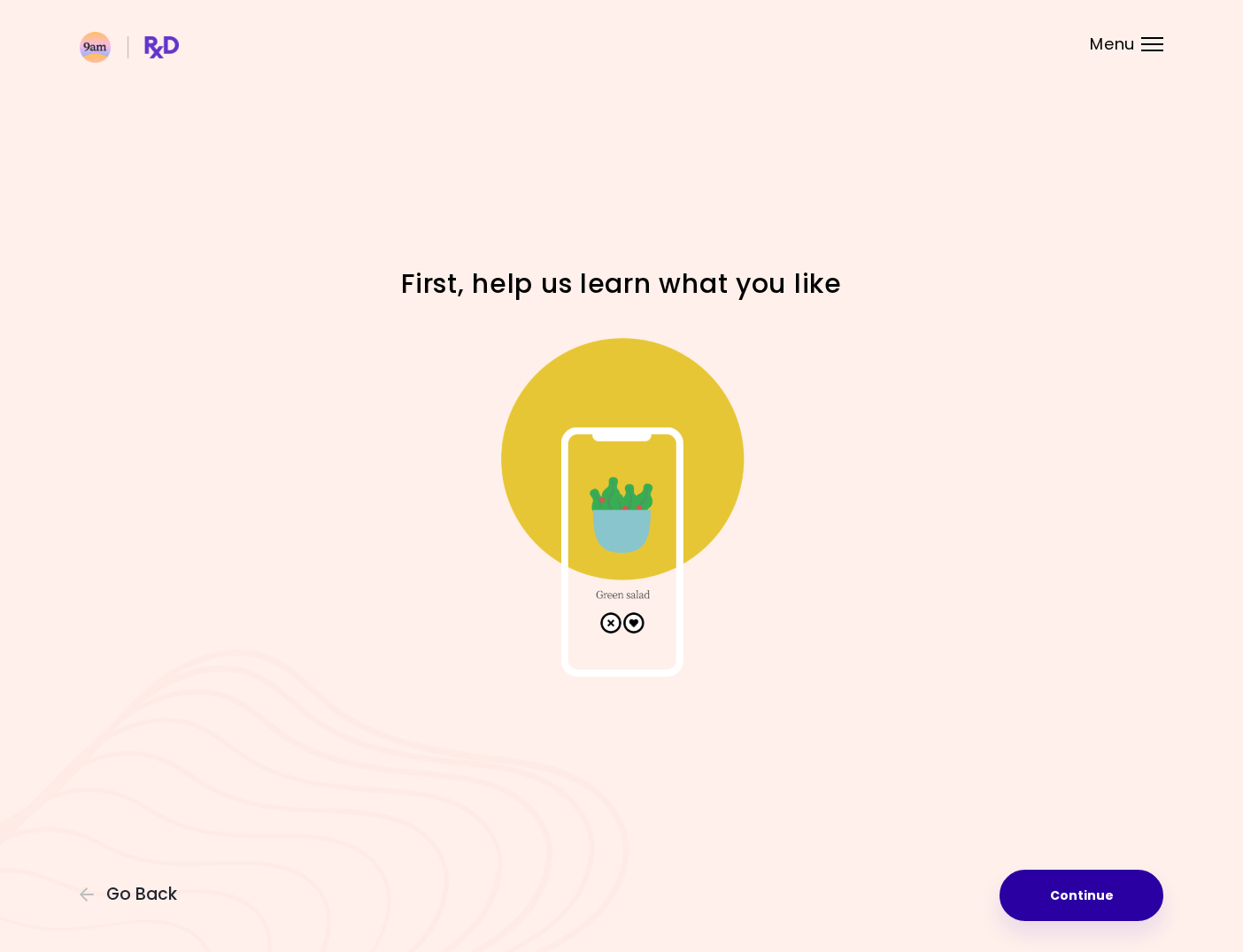
click at [1114, 903] on button "Continue" at bounding box center [1081, 895] width 163 height 51
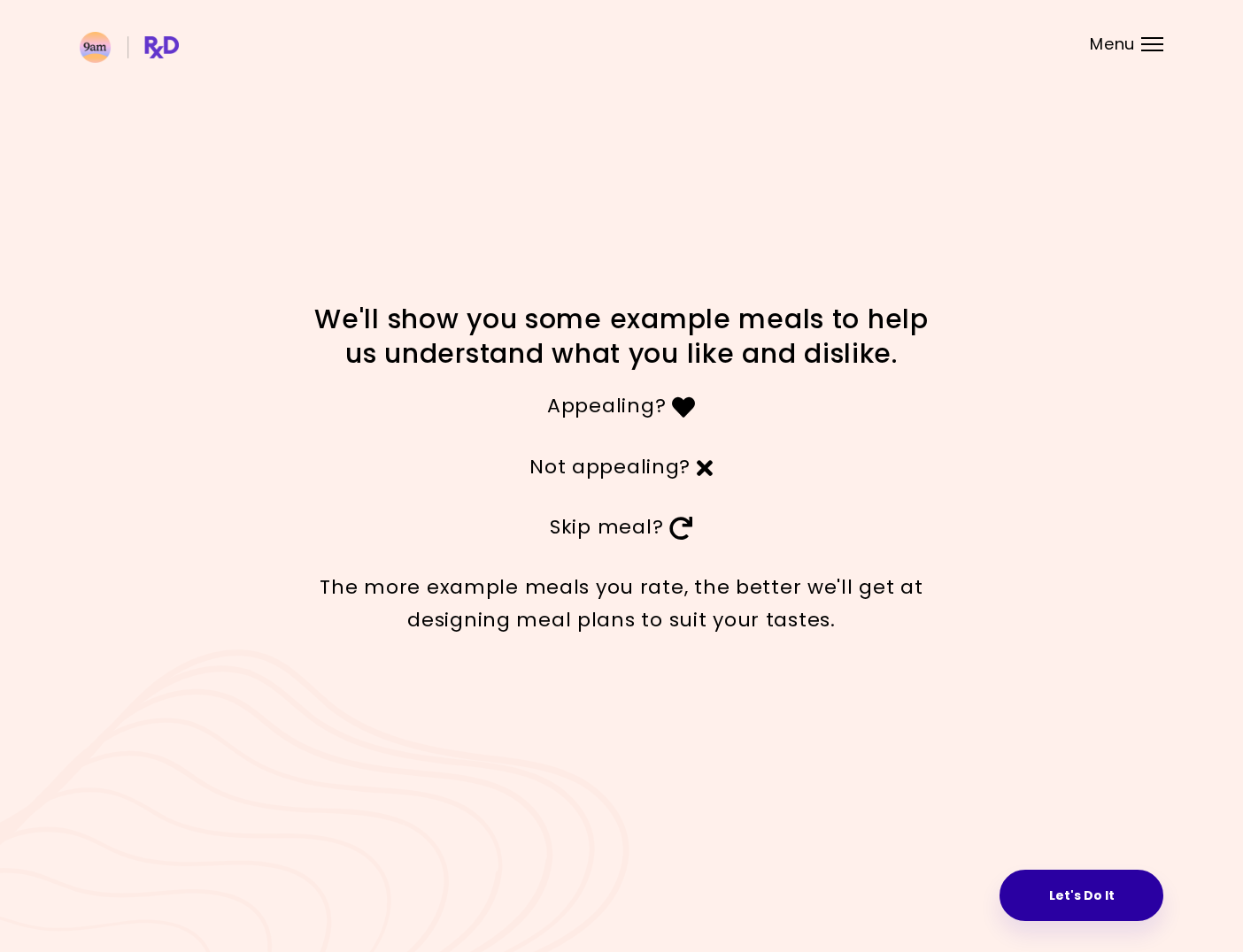
click at [1096, 886] on button "Let's Do It" at bounding box center [1081, 895] width 163 height 51
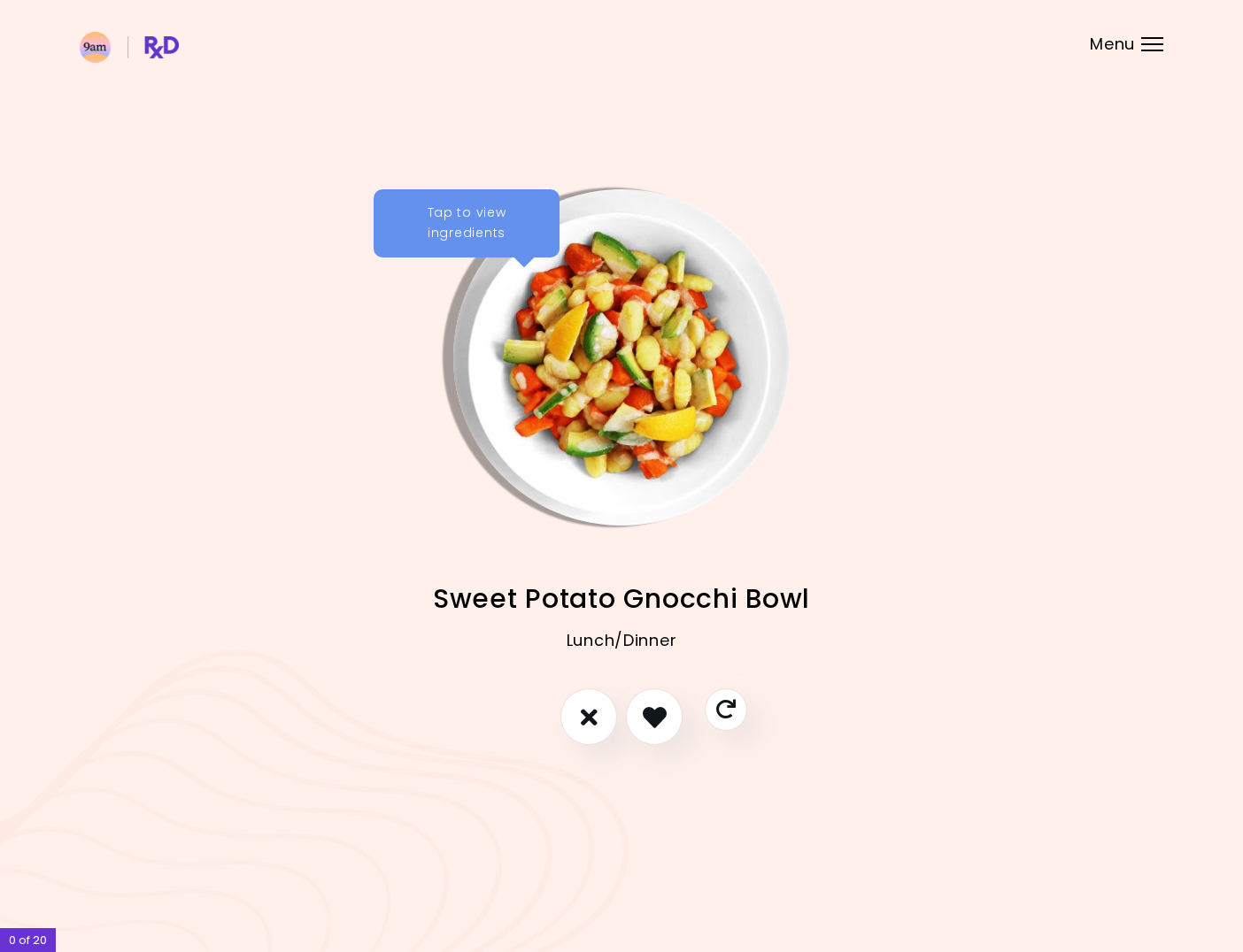
click at [490, 196] on div "Tap to view ingredients" at bounding box center [466, 223] width 186 height 69
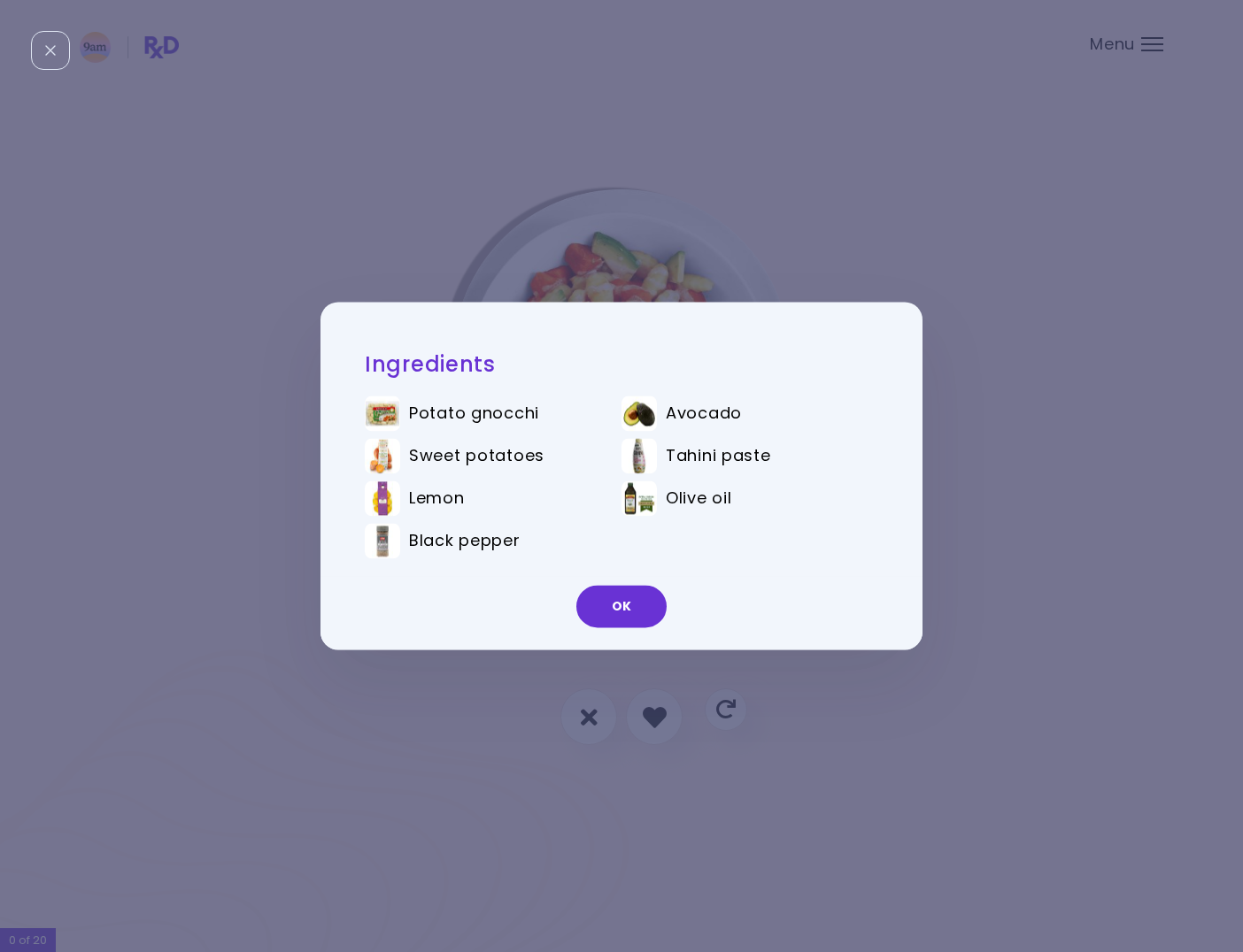
click at [1069, 415] on div "Ingredients Potato gnocchi Avocado Sweet potatoes Tahini paste Lemon Olive oil …" at bounding box center [622, 476] width 1243 height 952
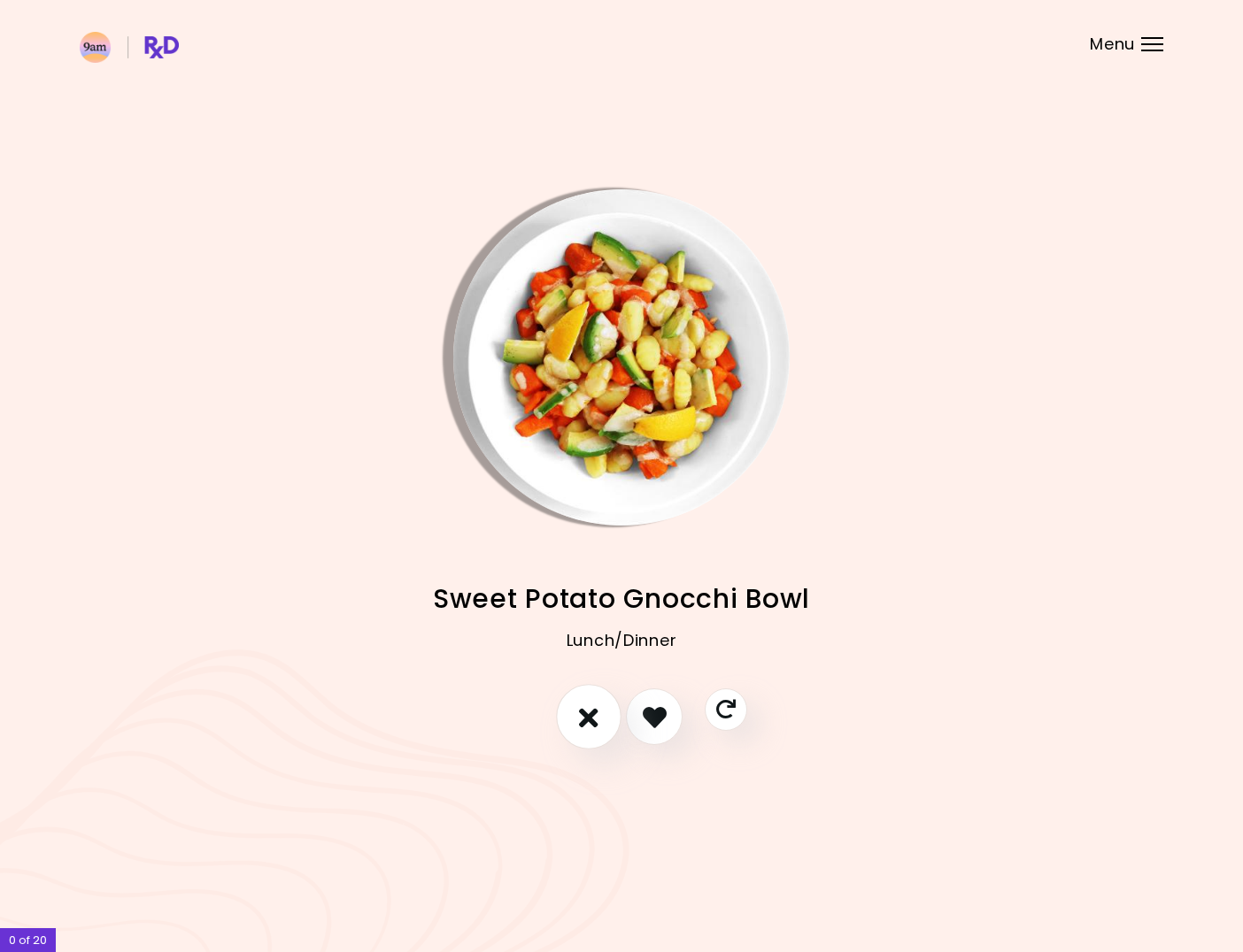
click at [585, 717] on icon "I don't like this recipe" at bounding box center [589, 717] width 19 height 27
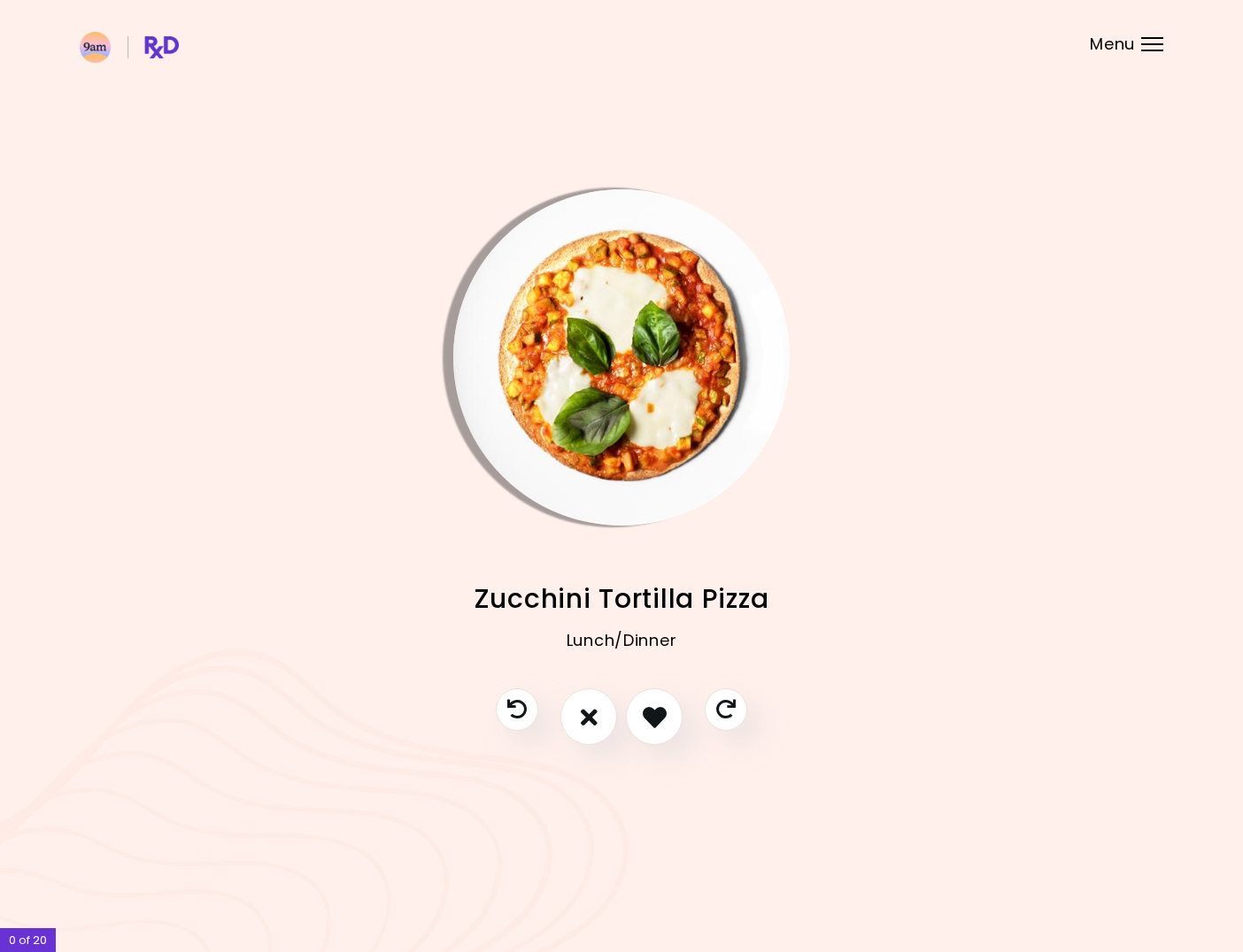
click at [623, 339] on img "Info - Zucchini Tortilla Pizza" at bounding box center [622, 358] width 336 height 336
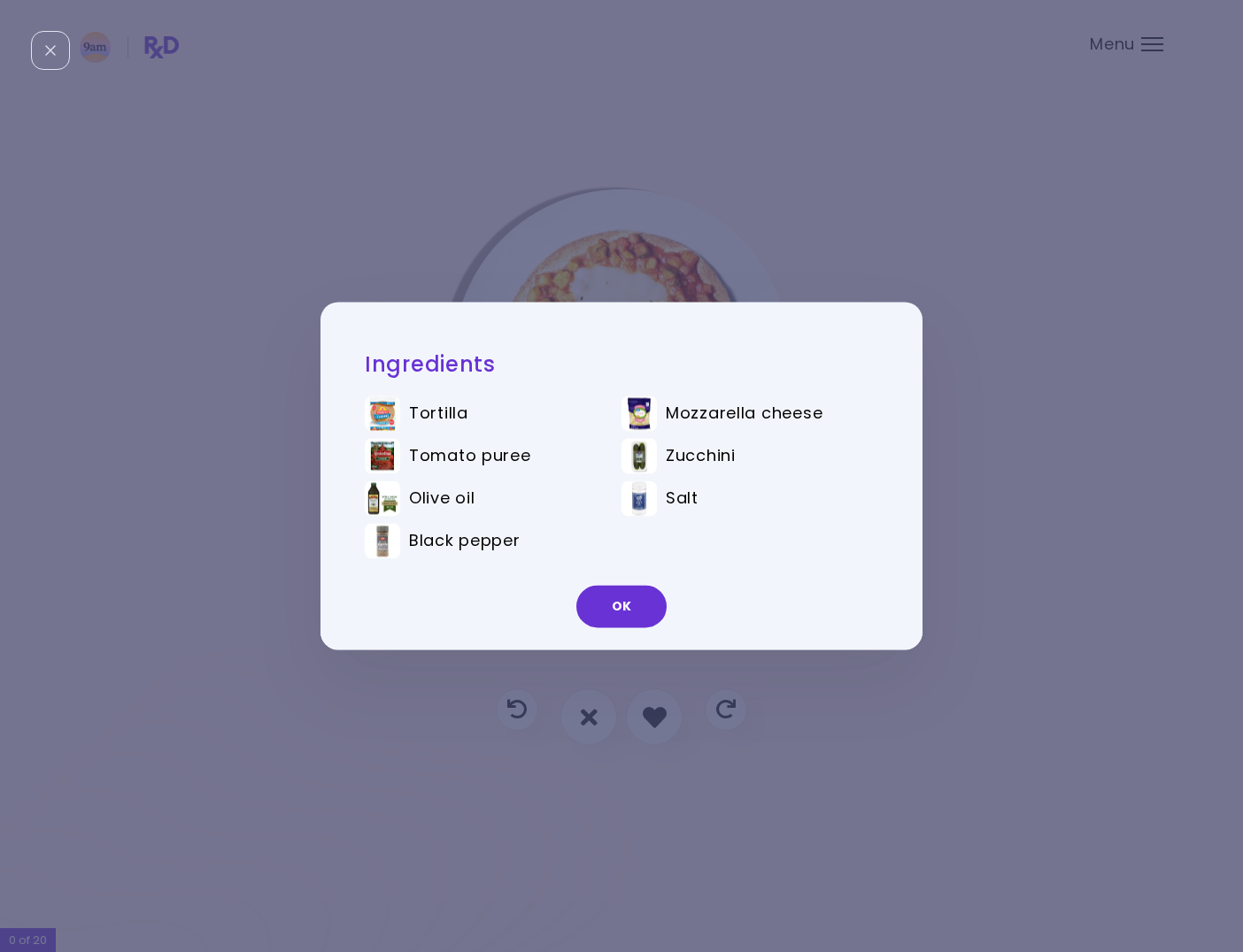
click at [1009, 380] on div "Ingredients Tortilla Mozzarella cheese Tomato puree Zucchini Olive oil Salt Bla…" at bounding box center [622, 476] width 1243 height 952
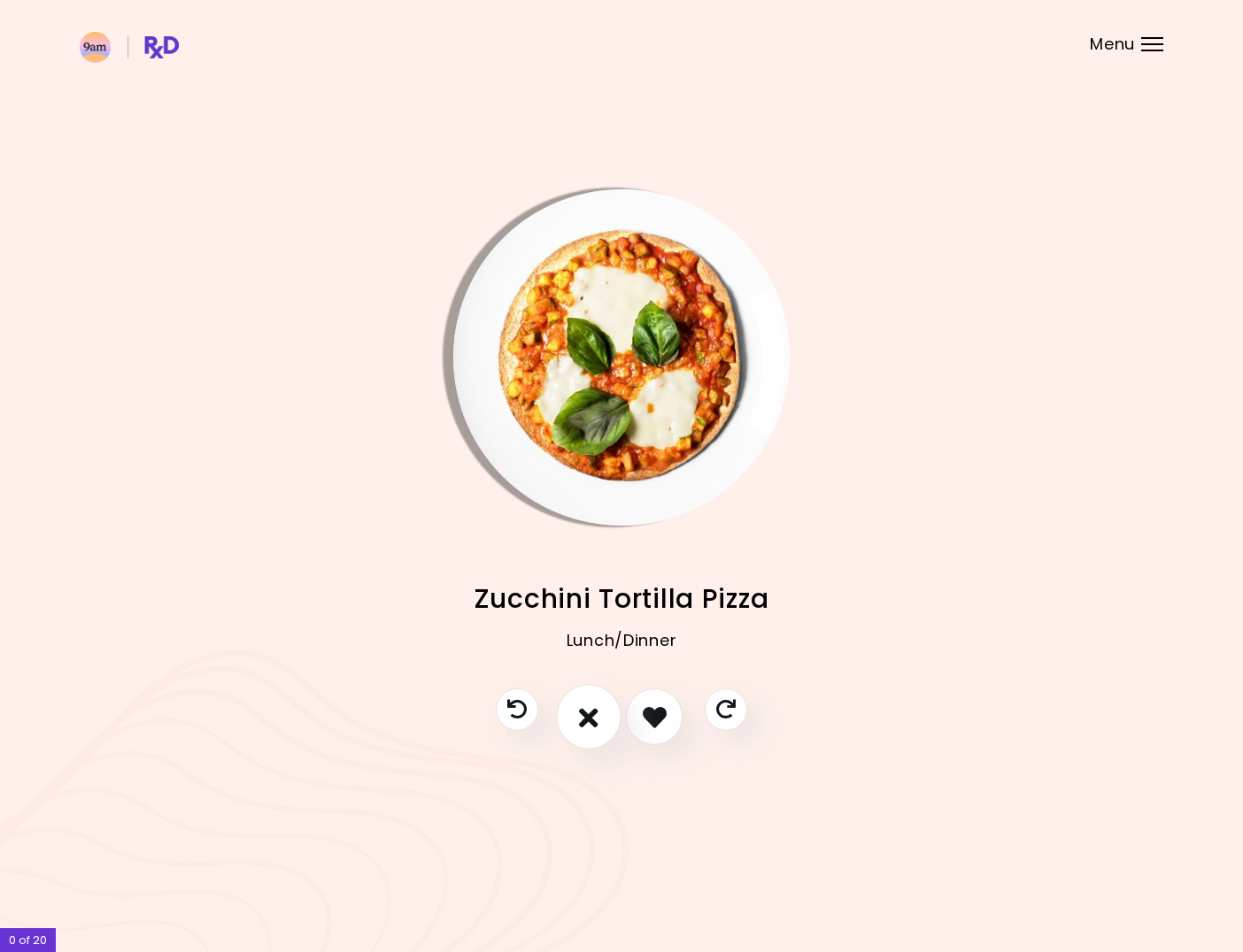
click at [577, 718] on button "I don't like this recipe" at bounding box center [589, 718] width 66 height 66
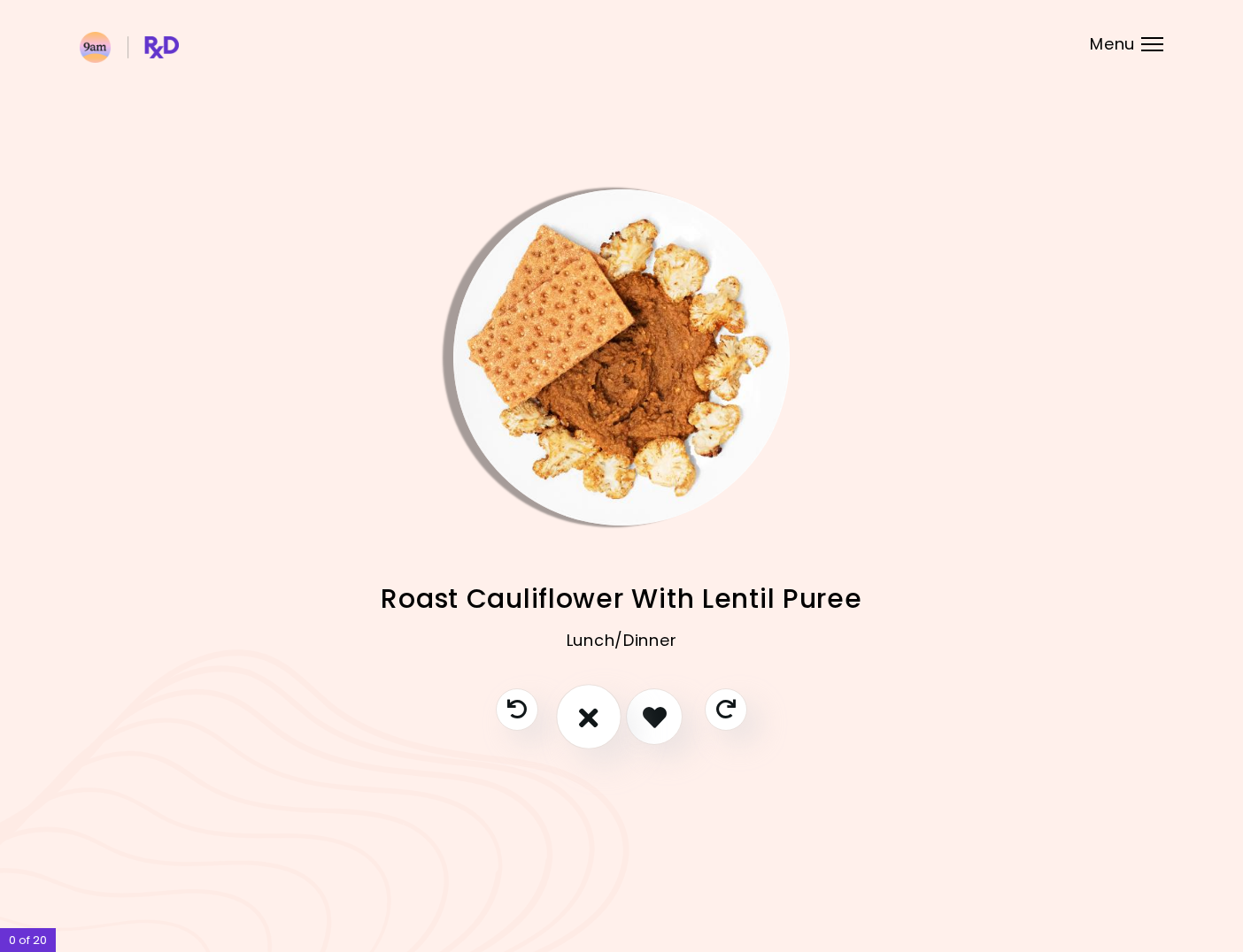
click at [593, 723] on icon "I don't like this recipe" at bounding box center [589, 717] width 19 height 27
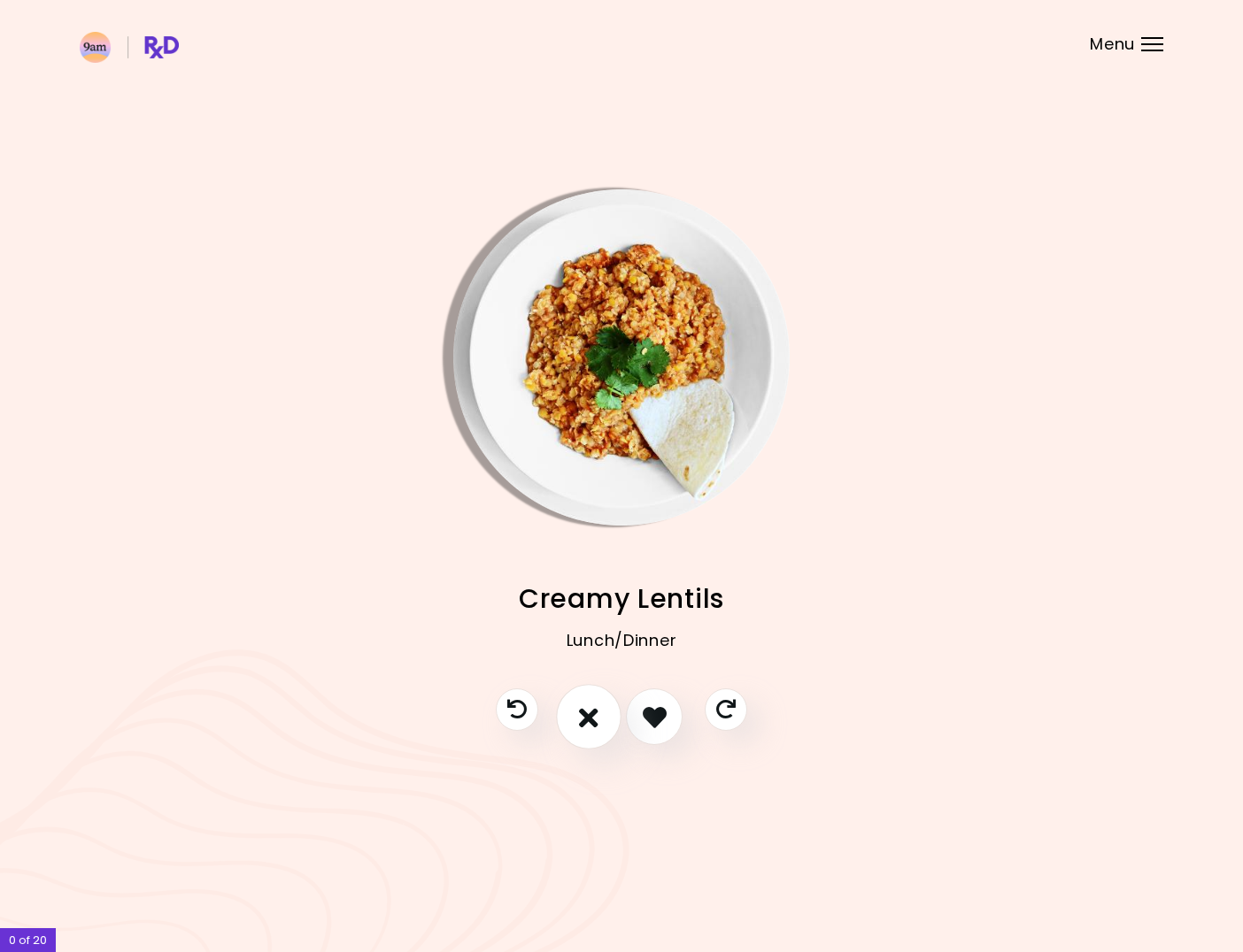
click at [593, 723] on icon "I don't like this recipe" at bounding box center [589, 717] width 19 height 27
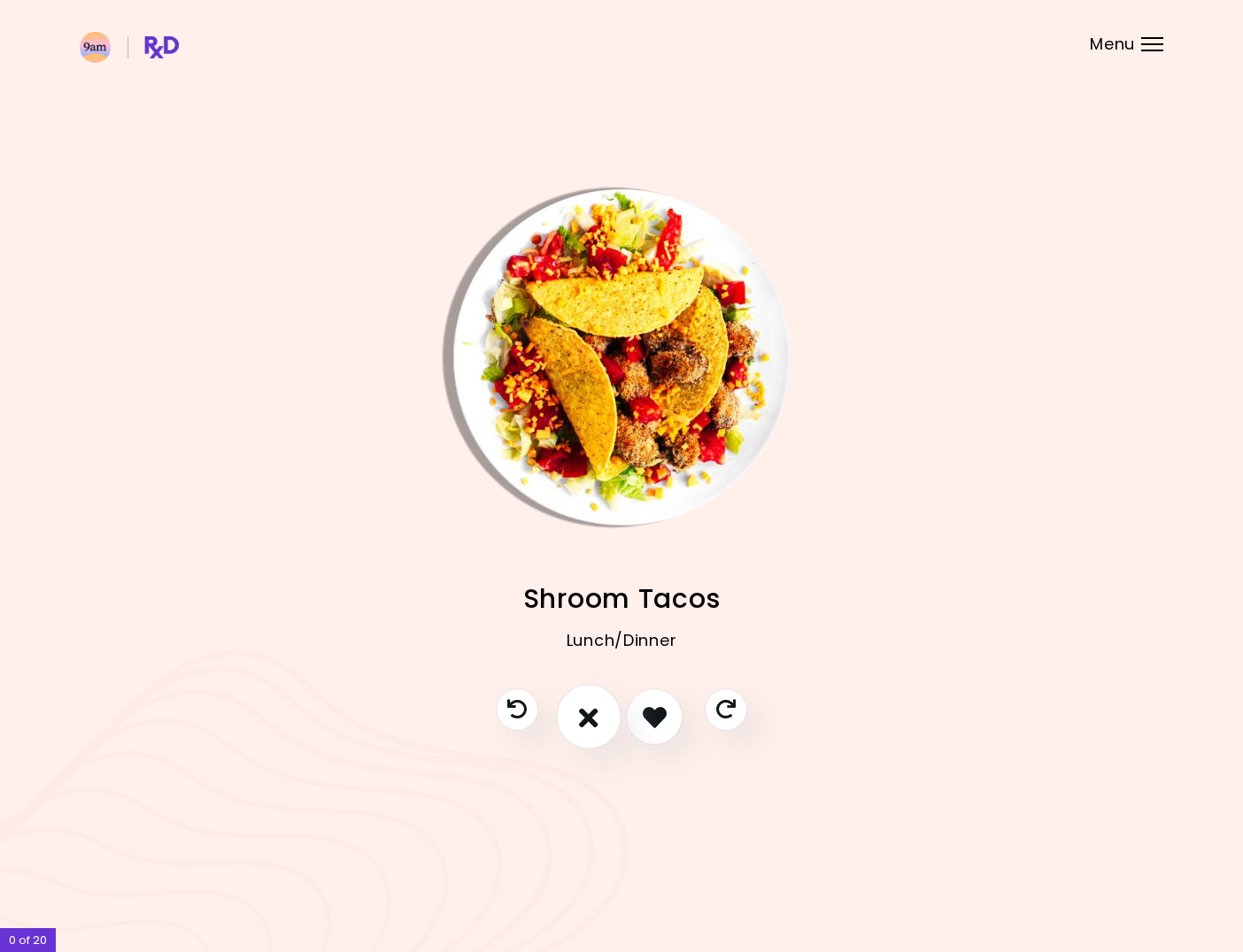
click at [593, 723] on icon "I don't like this recipe" at bounding box center [589, 717] width 19 height 27
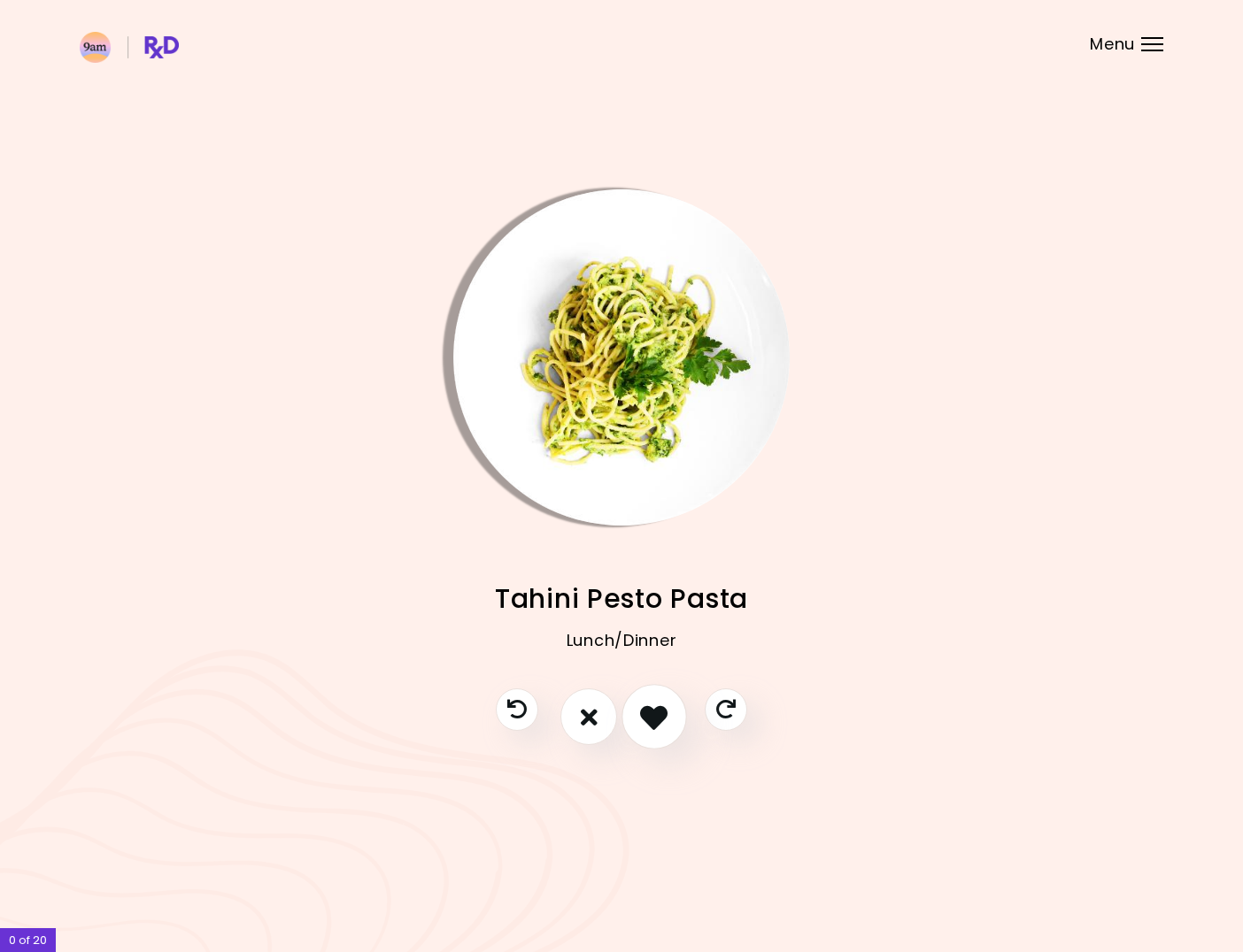
click at [670, 720] on button "I like this recipe" at bounding box center [654, 718] width 66 height 66
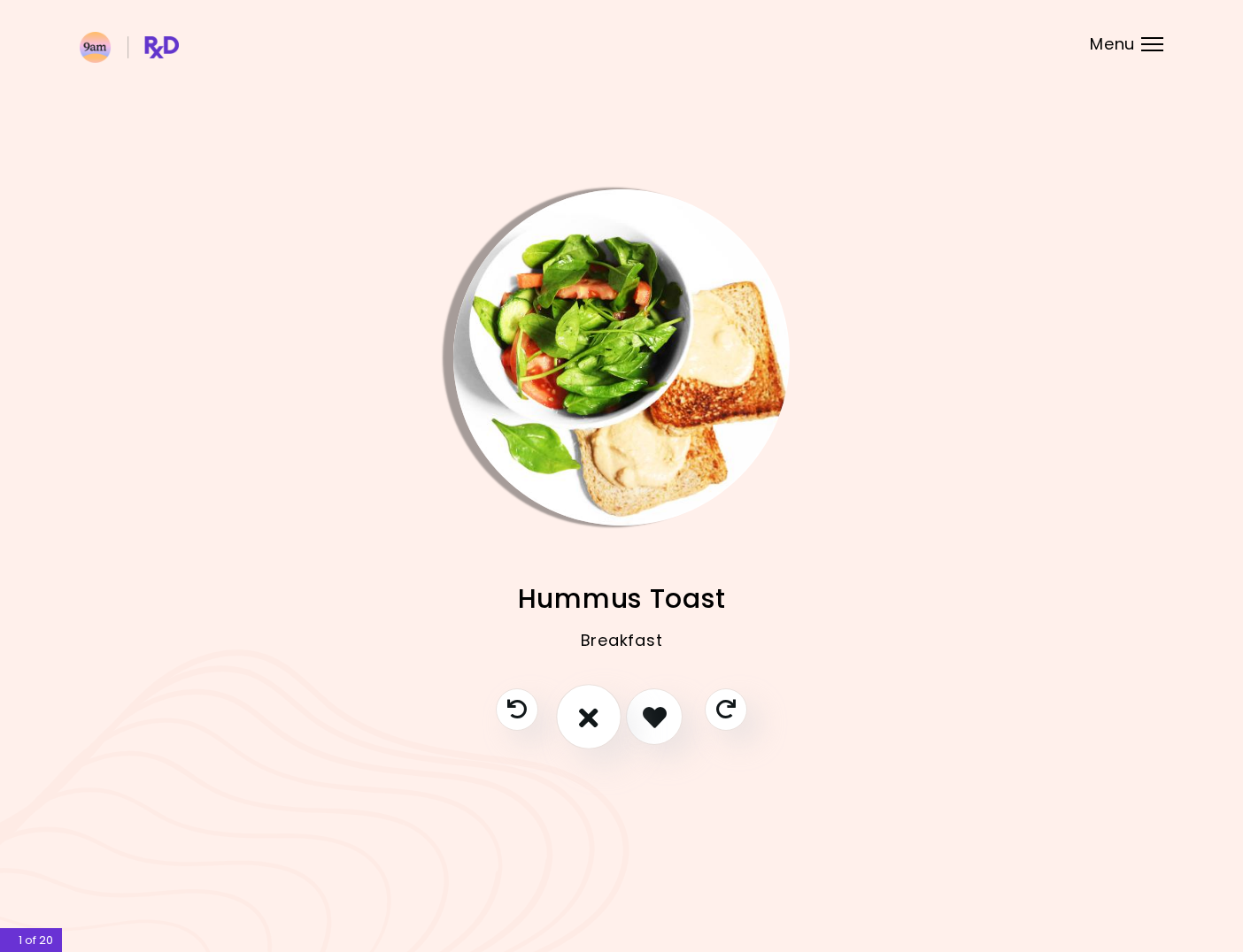
click at [594, 720] on icon "I don't like this recipe" at bounding box center [589, 717] width 19 height 27
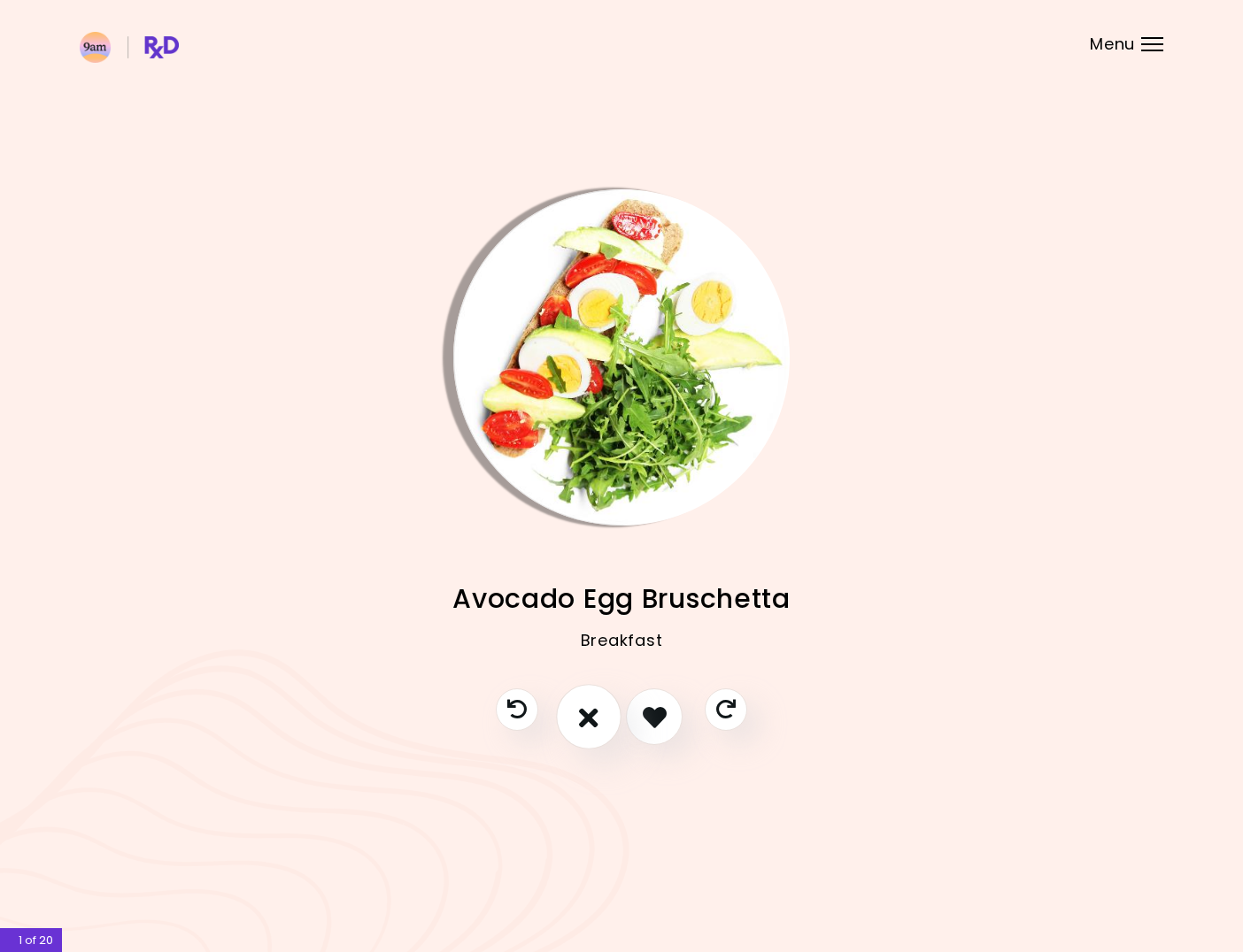
click at [584, 710] on icon "I don't like this recipe" at bounding box center [589, 717] width 19 height 27
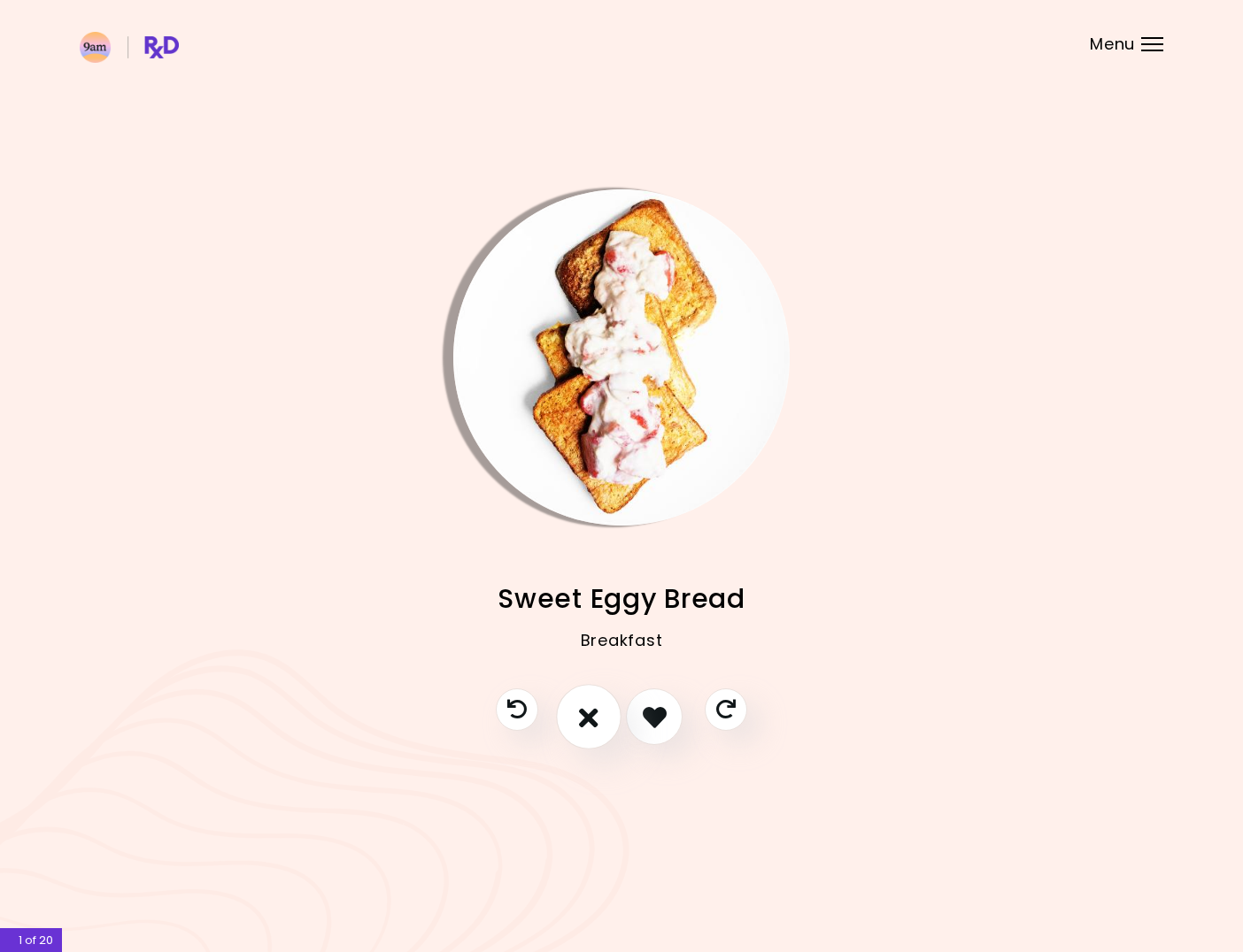
click at [590, 736] on button "I don't like this recipe" at bounding box center [589, 718] width 66 height 66
